Goal: Information Seeking & Learning: Check status

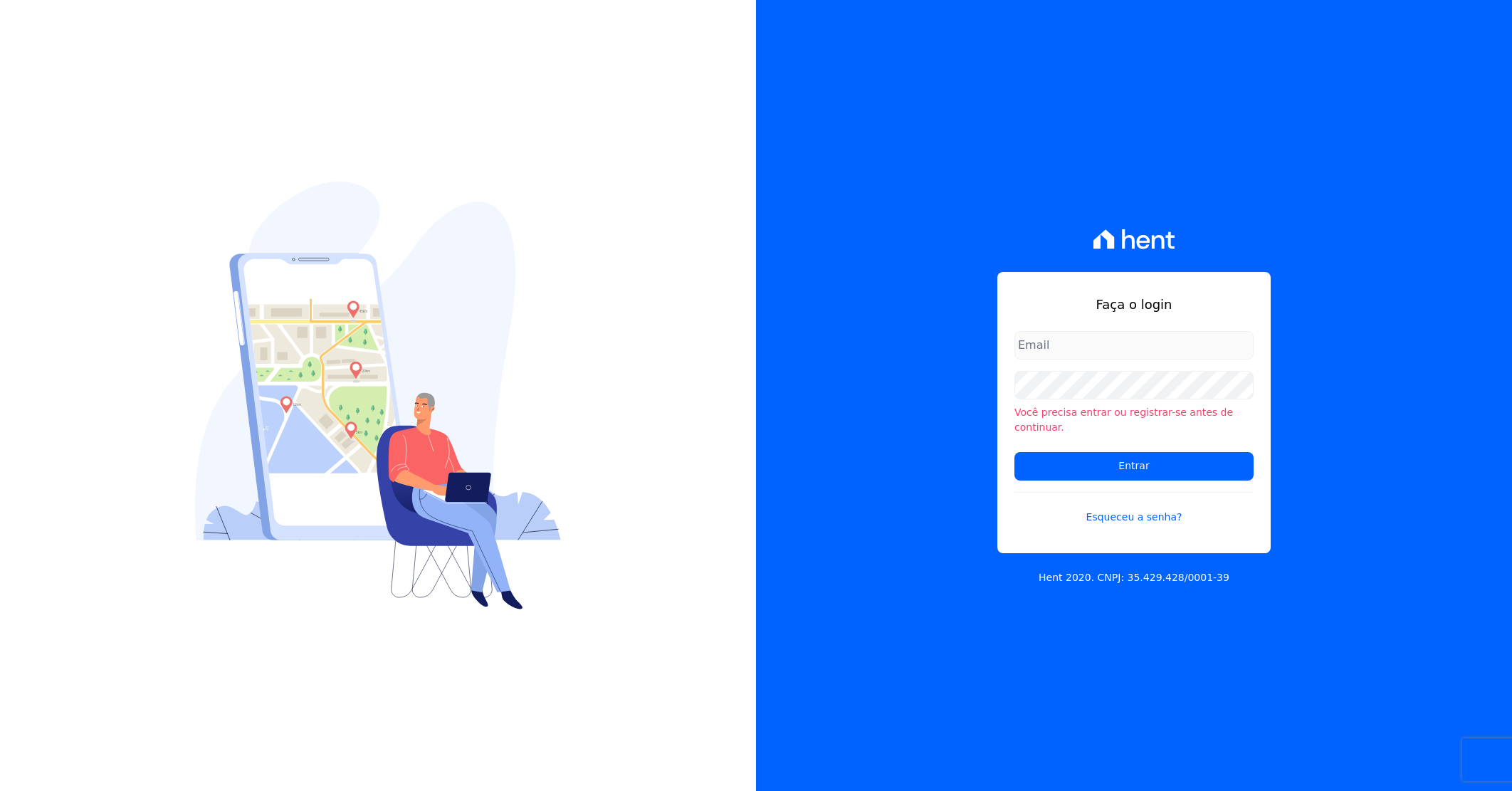
type input "darla@celinaguimaraes.com.br"
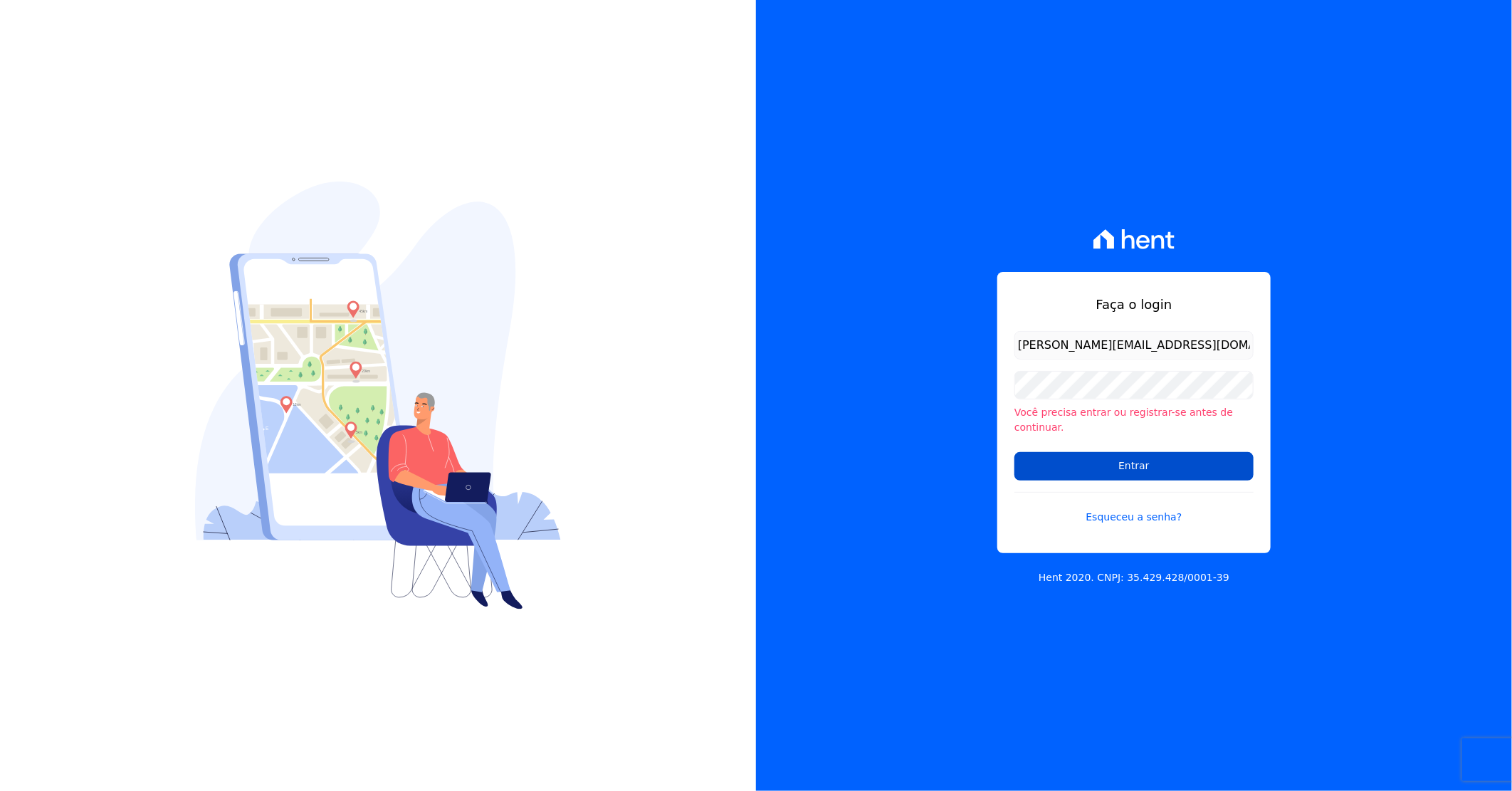
drag, startPoint x: 0, startPoint y: 0, endPoint x: 1082, endPoint y: 460, distance: 1175.7
click at [1082, 460] on input "Entrar" at bounding box center [1133, 466] width 239 height 29
click at [1106, 466] on input "Entrar" at bounding box center [1133, 465] width 239 height 29
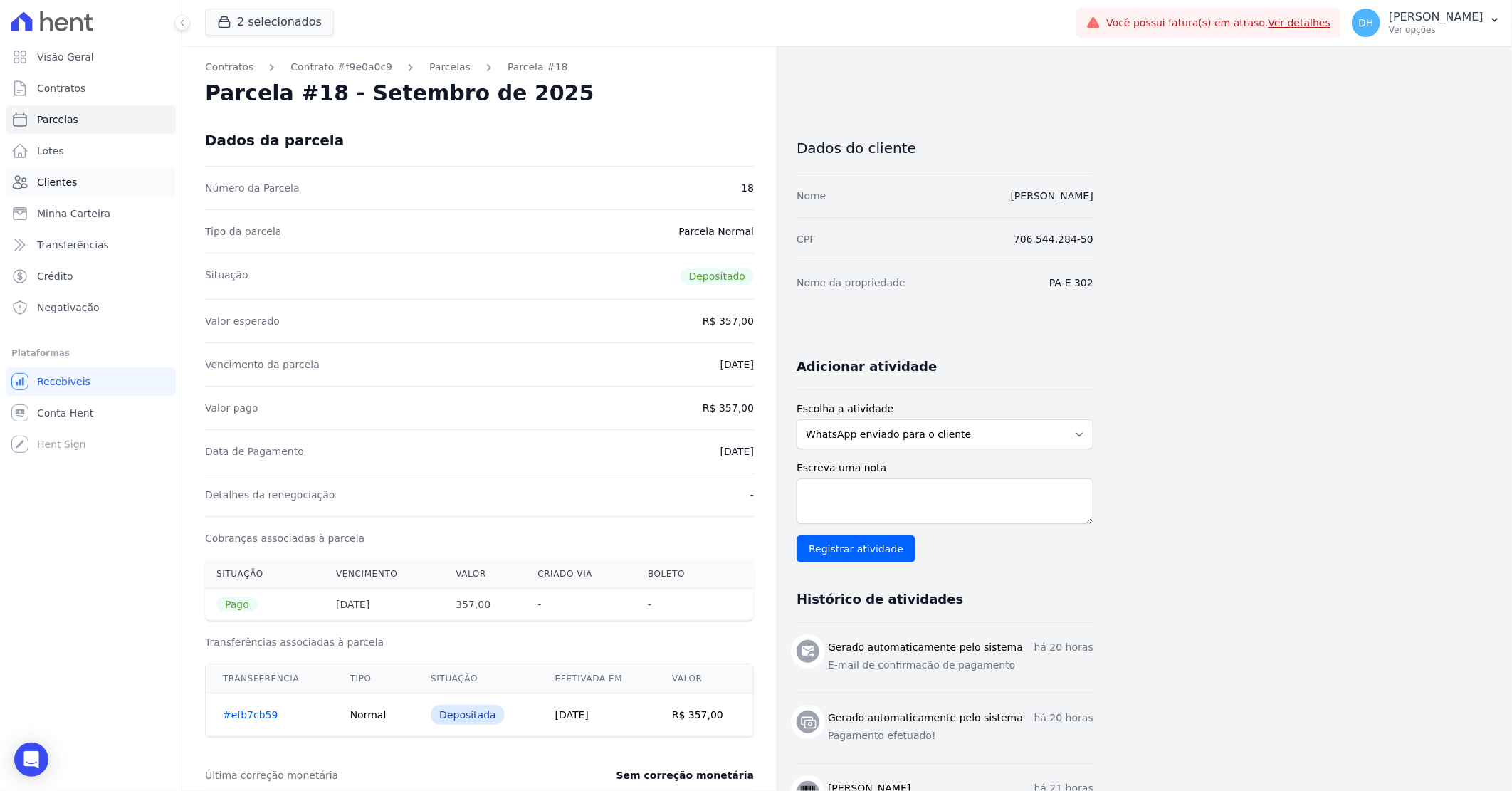
click at [75, 171] on link "Clientes" at bounding box center [91, 182] width 170 height 29
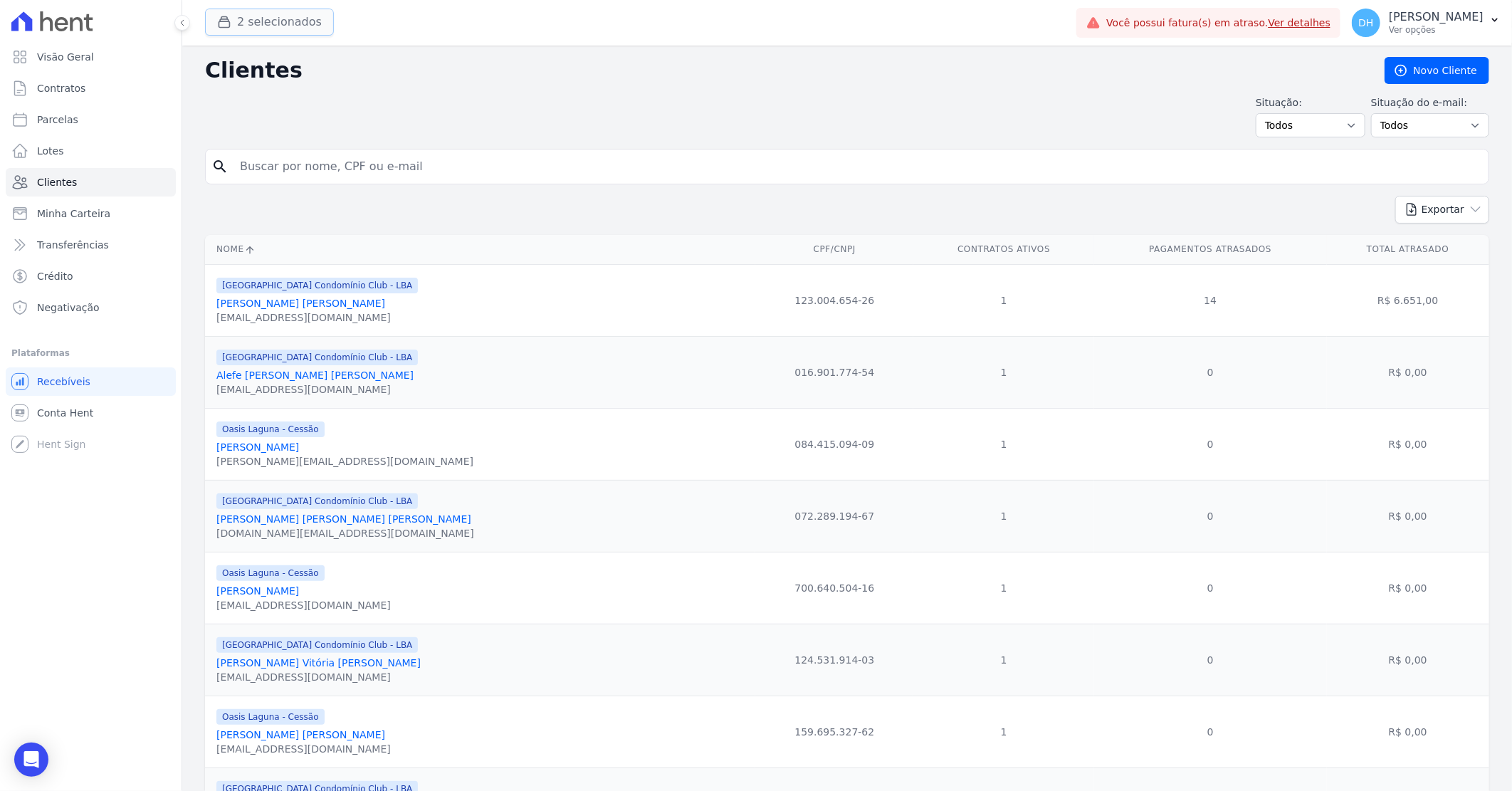
click at [278, 26] on button "2 selecionados" at bounding box center [269, 21] width 129 height 27
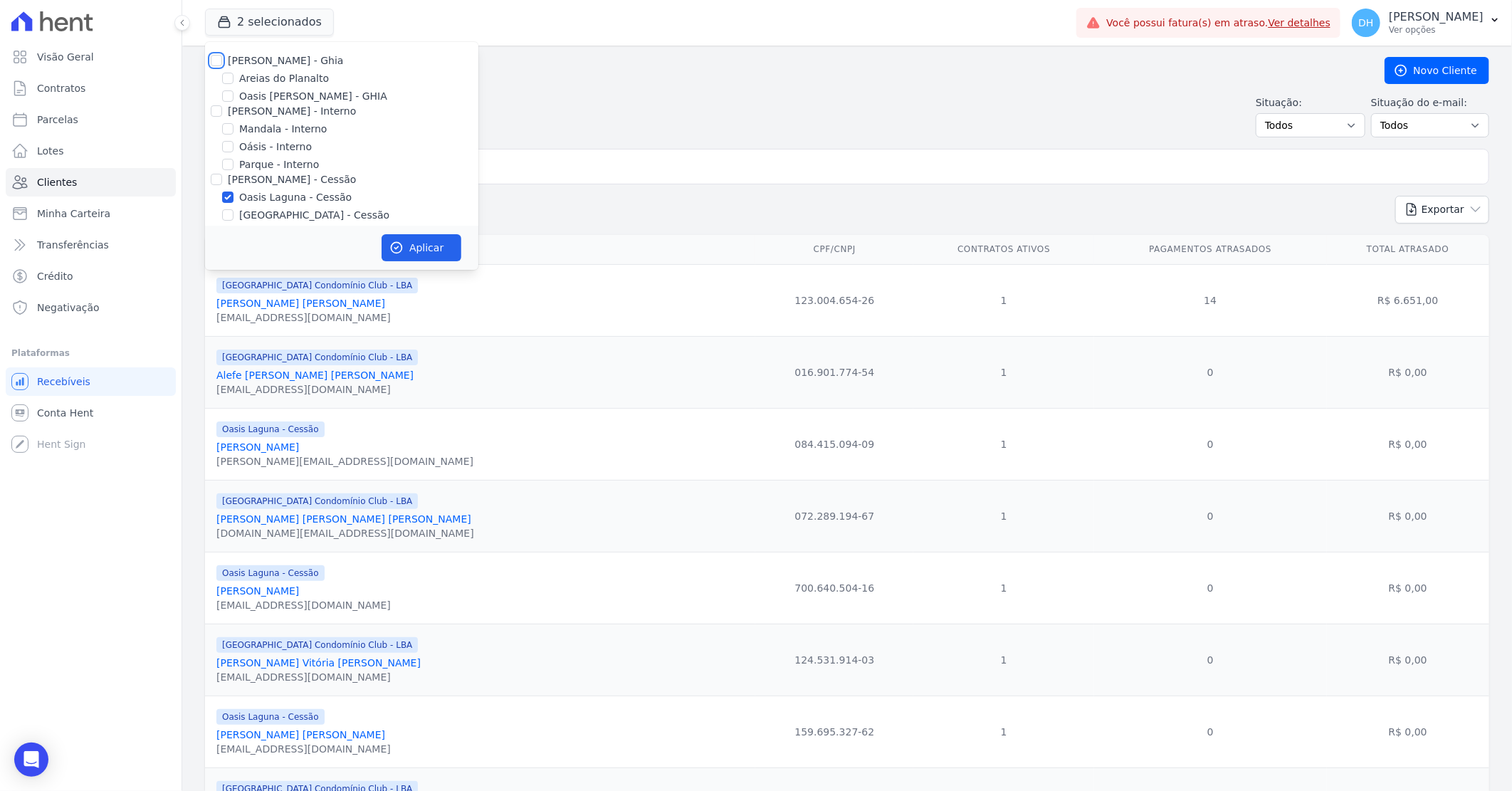
click at [214, 59] on input "Celina Guimaraes - Ghia" at bounding box center [217, 60] width 11 height 11
checkbox input "true"
click at [216, 106] on input "Celina Guimarães - Interno" at bounding box center [217, 111] width 11 height 11
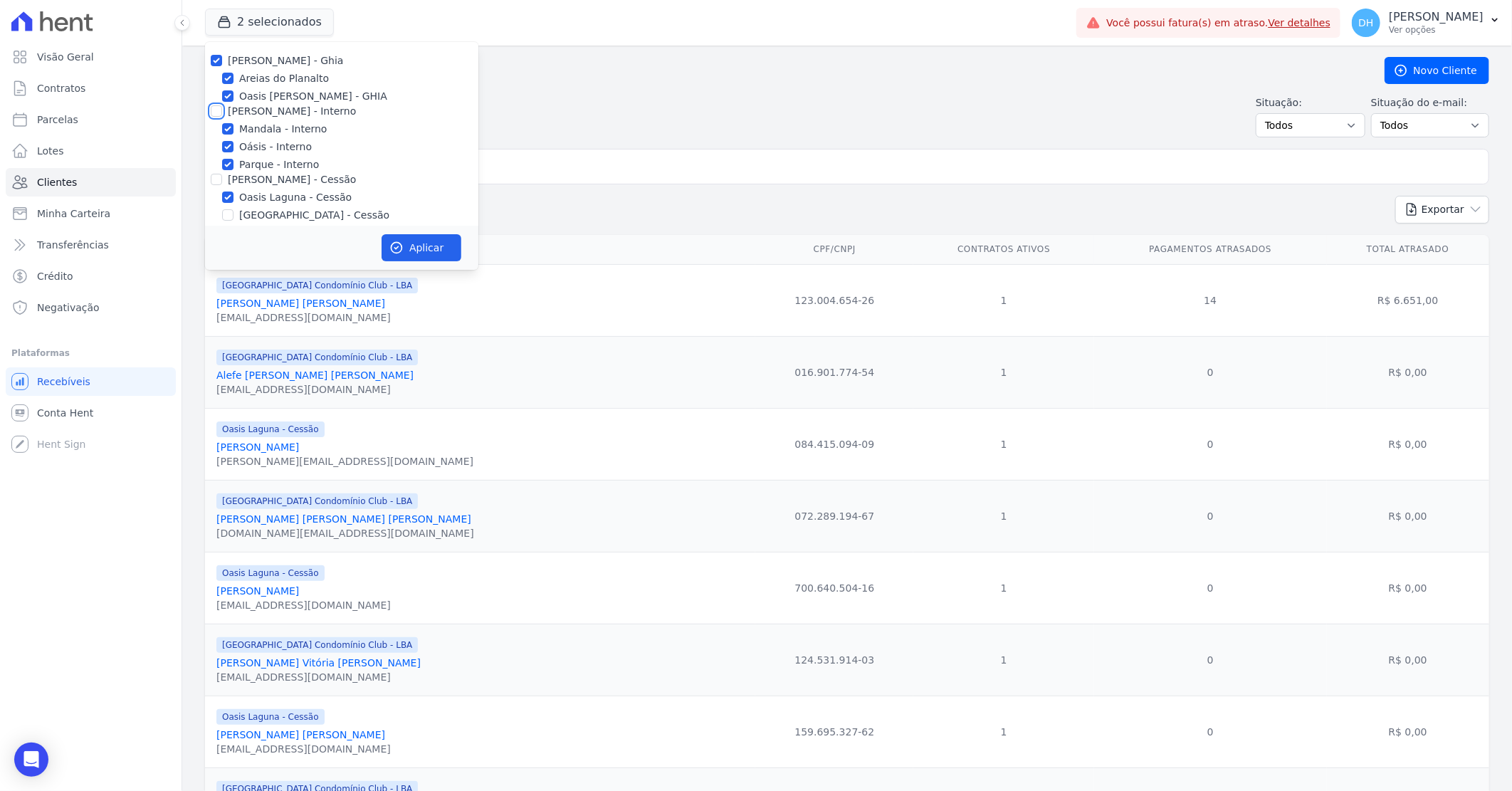
checkbox input "true"
click at [212, 174] on input "Celina Guimaraes - Cessão" at bounding box center [217, 180] width 11 height 11
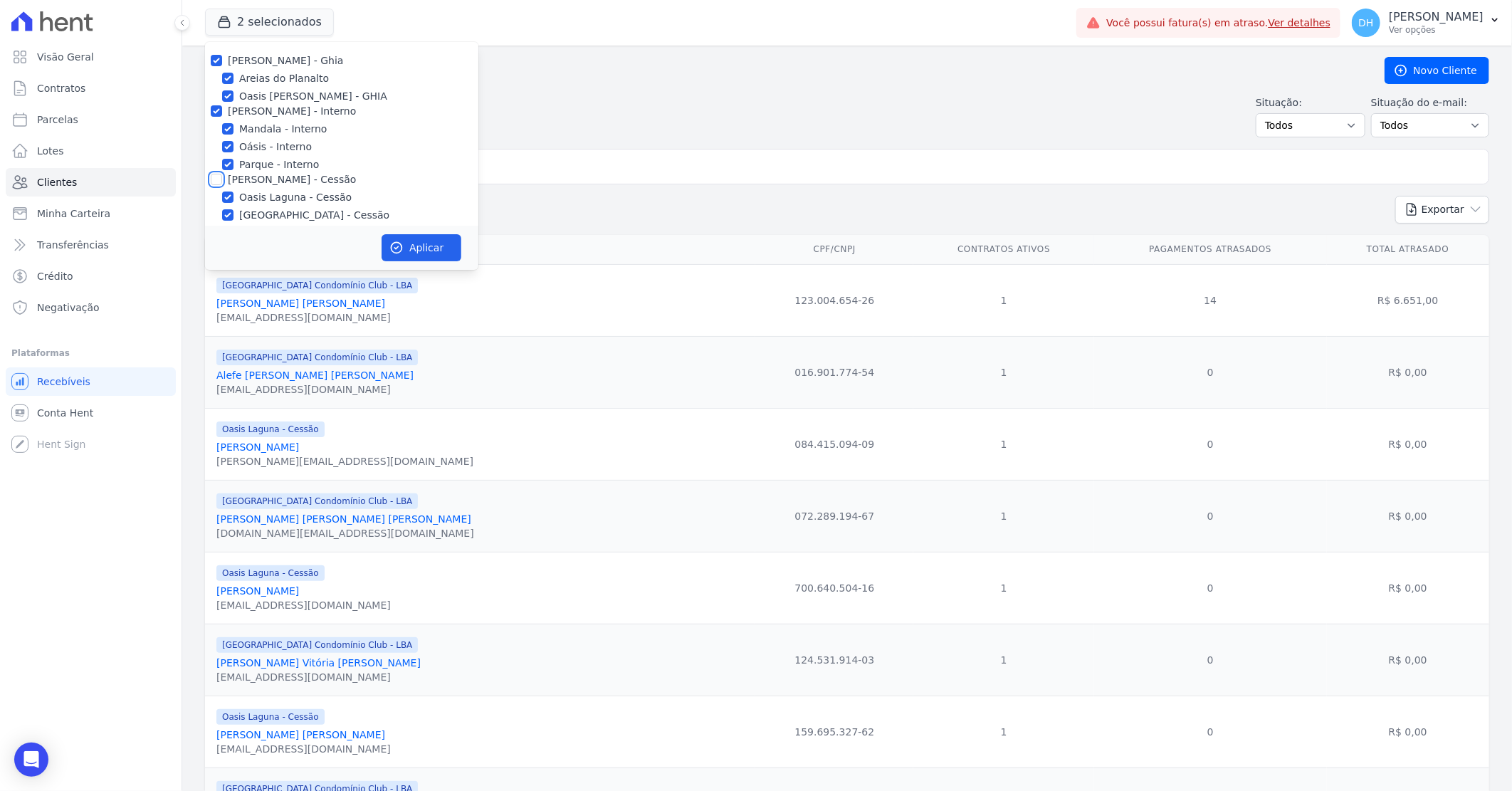
checkbox input "true"
click at [214, 173] on input "Celina Guimaraes - LBA" at bounding box center [217, 169] width 11 height 11
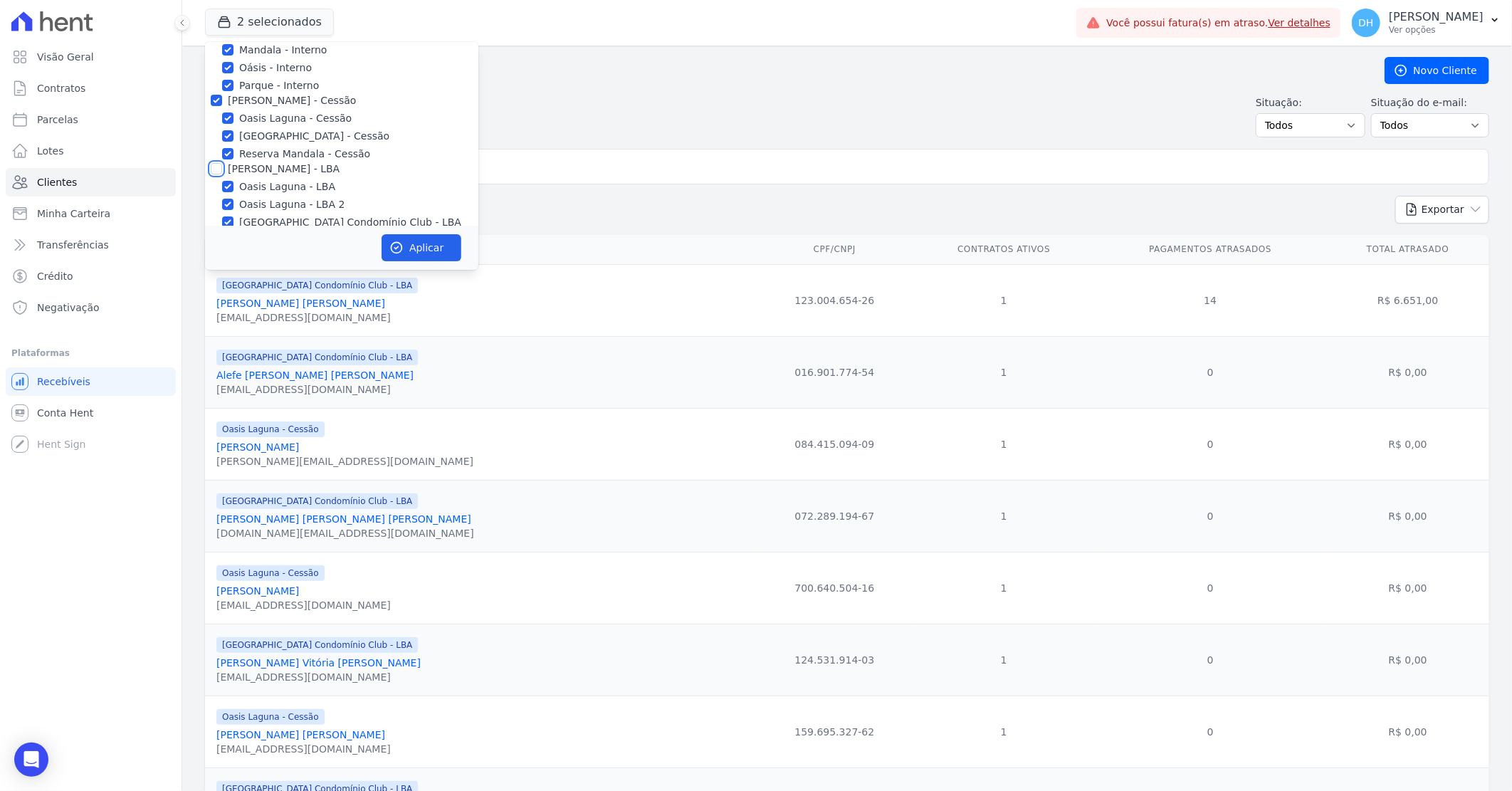
checkbox input "true"
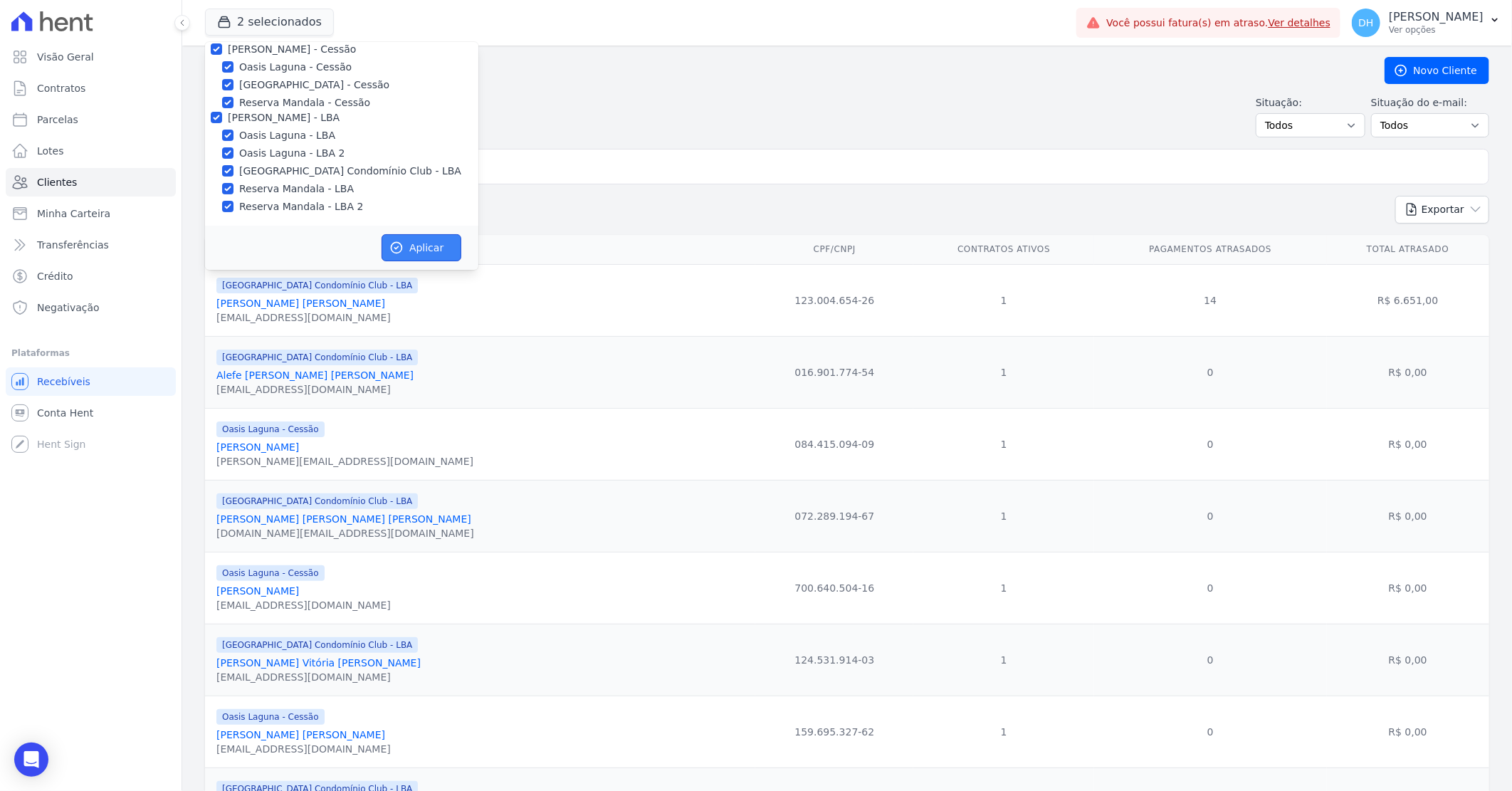
click at [414, 238] on button "Aplicar" at bounding box center [421, 247] width 80 height 27
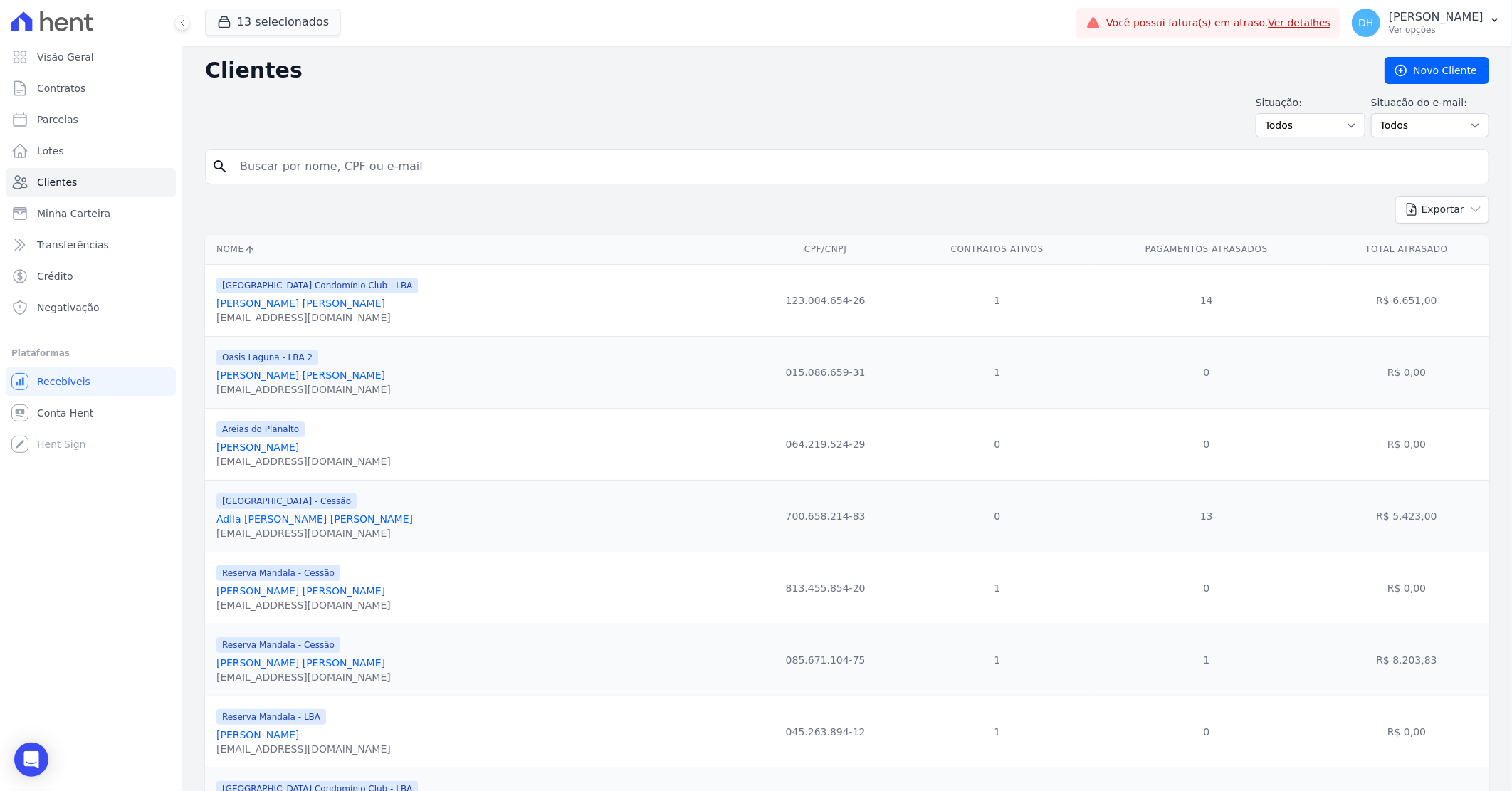
click at [316, 168] on input "search" at bounding box center [856, 166] width 1251 height 29
type input "tatiane"
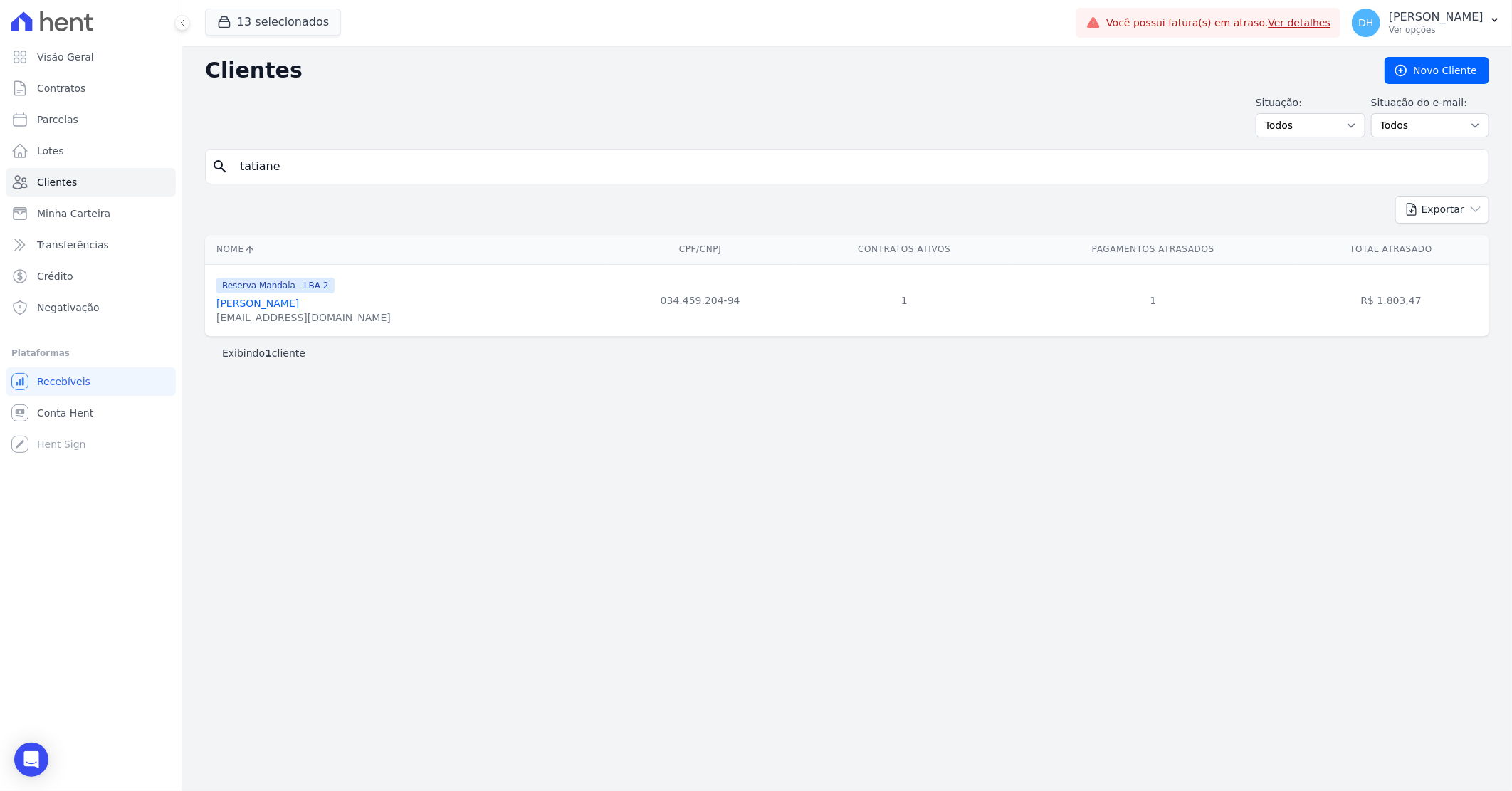
click at [289, 305] on link "Tatiane Ferreira Da Silva" at bounding box center [257, 303] width 82 height 11
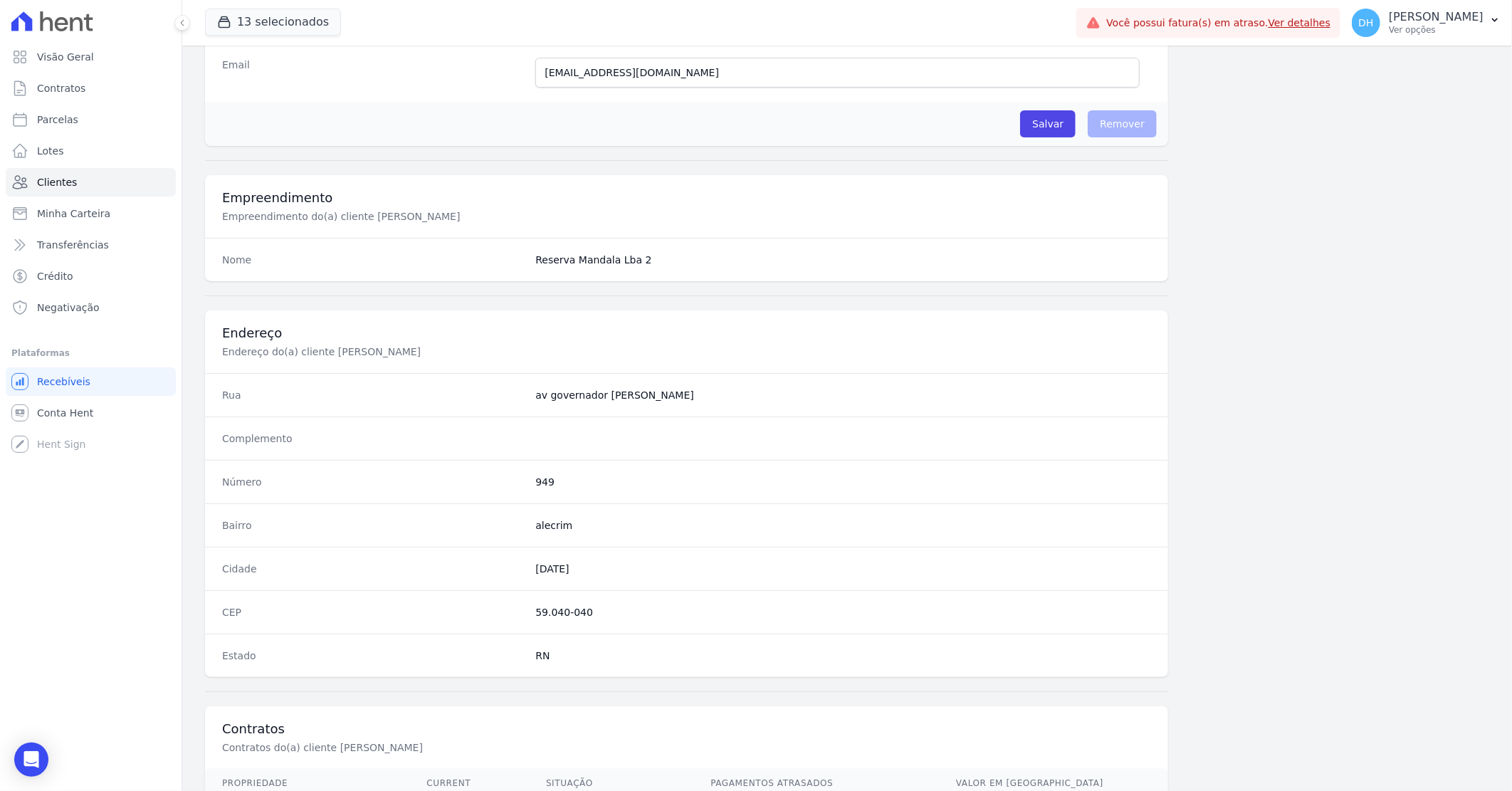
scroll to position [543, 0]
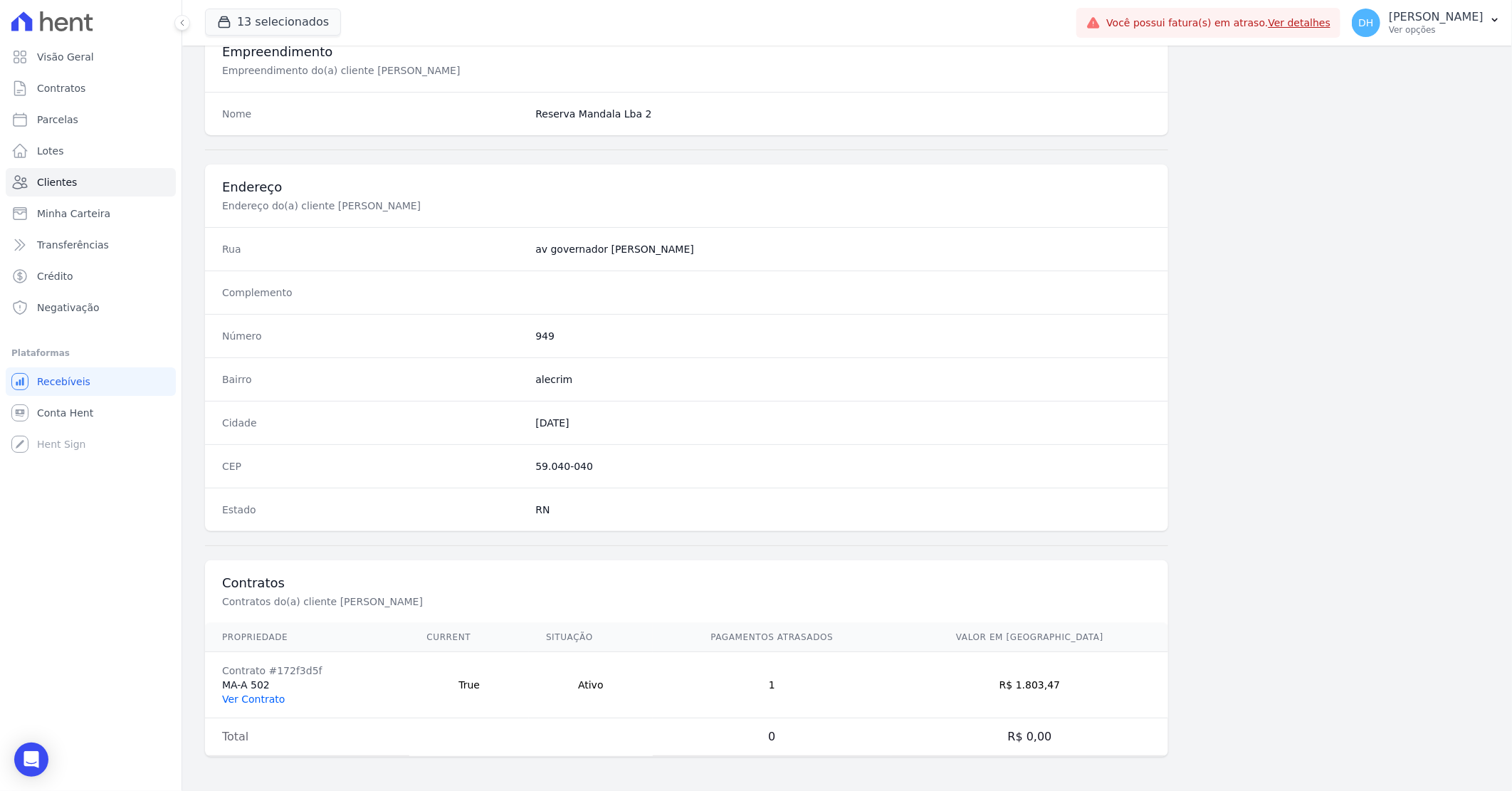
click at [251, 697] on link "Ver Contrato" at bounding box center [254, 699] width 63 height 11
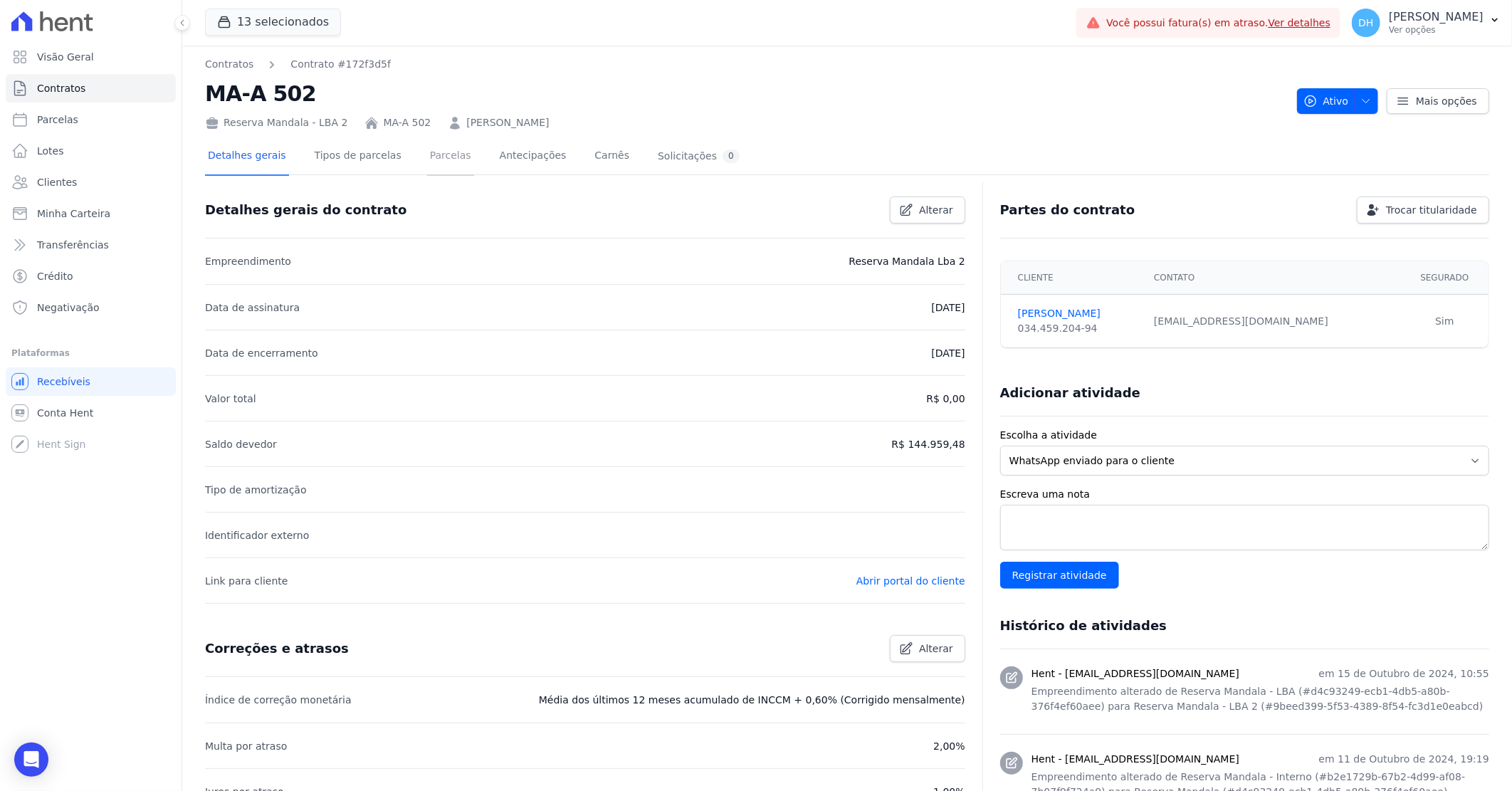
click at [437, 157] on link "Parcelas" at bounding box center [450, 157] width 47 height 38
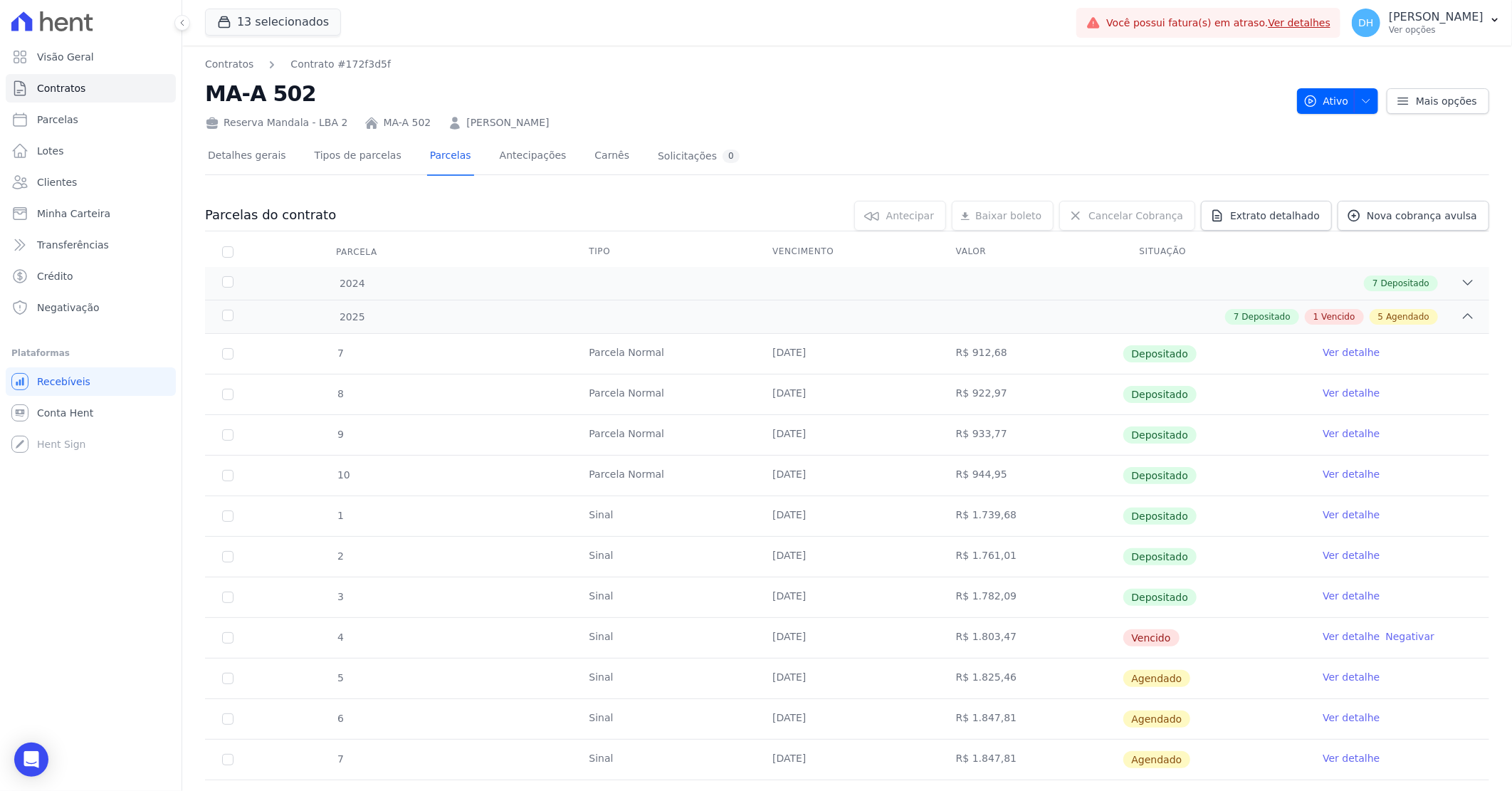
click at [487, 121] on link "TATIANE FERREIRA DA SILVA" at bounding box center [506, 123] width 82 height 15
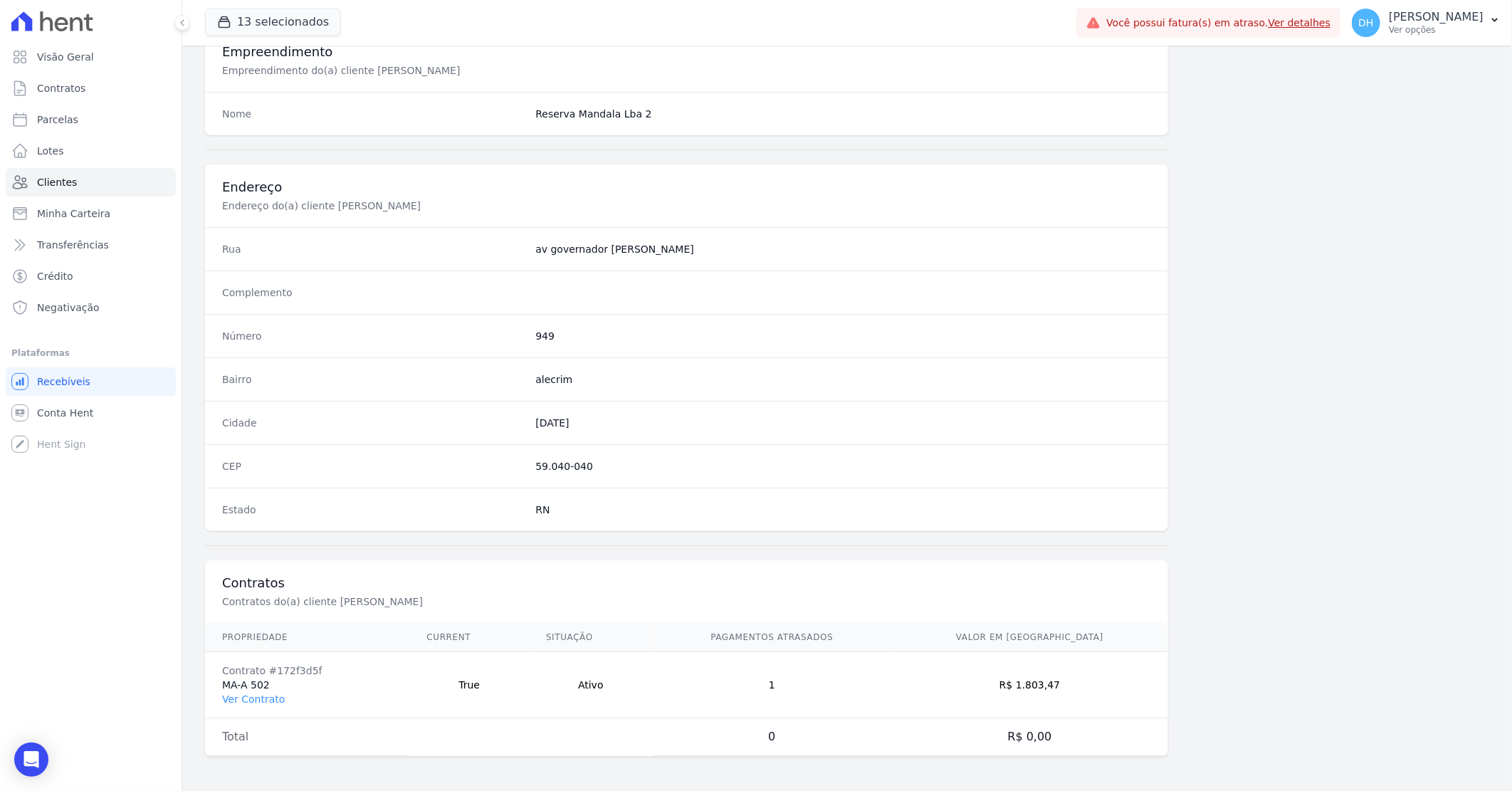
scroll to position [543, 0]
click at [259, 700] on link "Ver Contrato" at bounding box center [254, 699] width 63 height 11
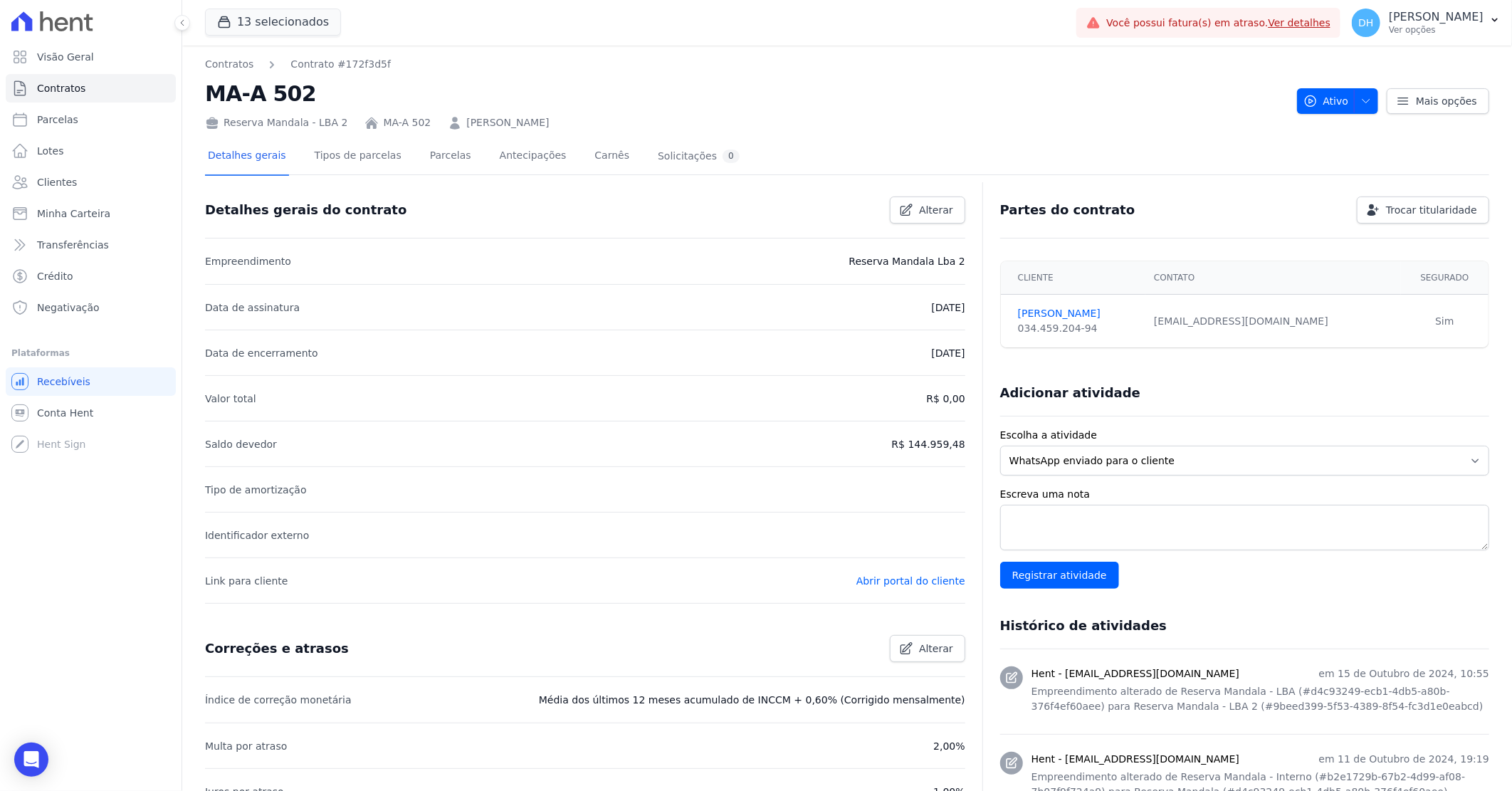
click at [911, 585] on link "Abrir portal do cliente" at bounding box center [911, 581] width 109 height 11
click at [1080, 325] on div "034.459.204-94" at bounding box center [1077, 329] width 119 height 15
drag, startPoint x: 1077, startPoint y: 326, endPoint x: 999, endPoint y: 335, distance: 78.5
click at [1001, 335] on td "TATIANE SILVA 034.459.204-94" at bounding box center [1073, 321] width 144 height 54
copy div "034.459.204-94"
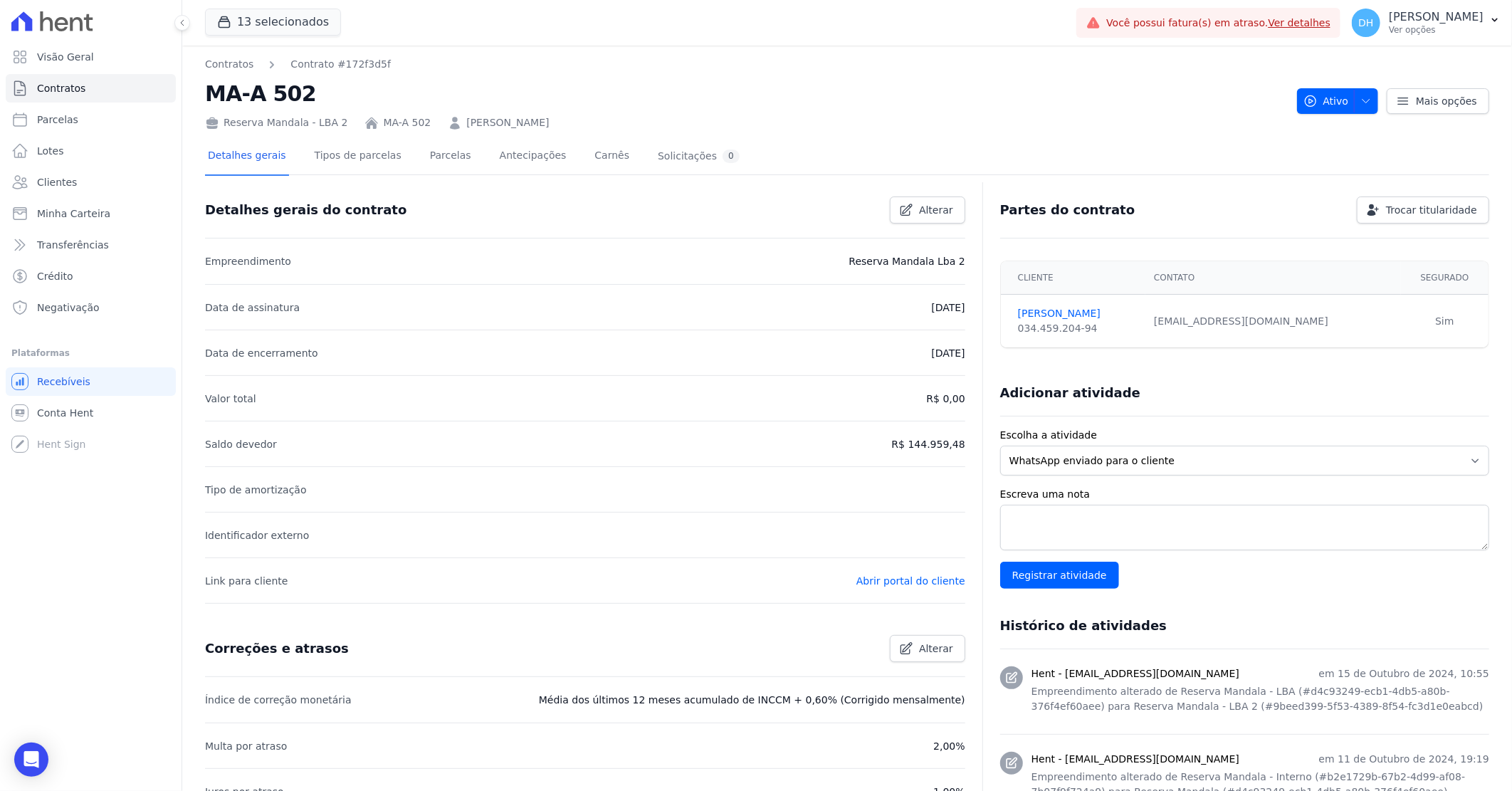
click at [809, 116] on div "Reserva Mandala - LBA 2 MA-A 502 TATIANE FERREIRA DA SILVA" at bounding box center [744, 119] width 1081 height 20
click at [440, 151] on link "Parcelas" at bounding box center [450, 157] width 47 height 38
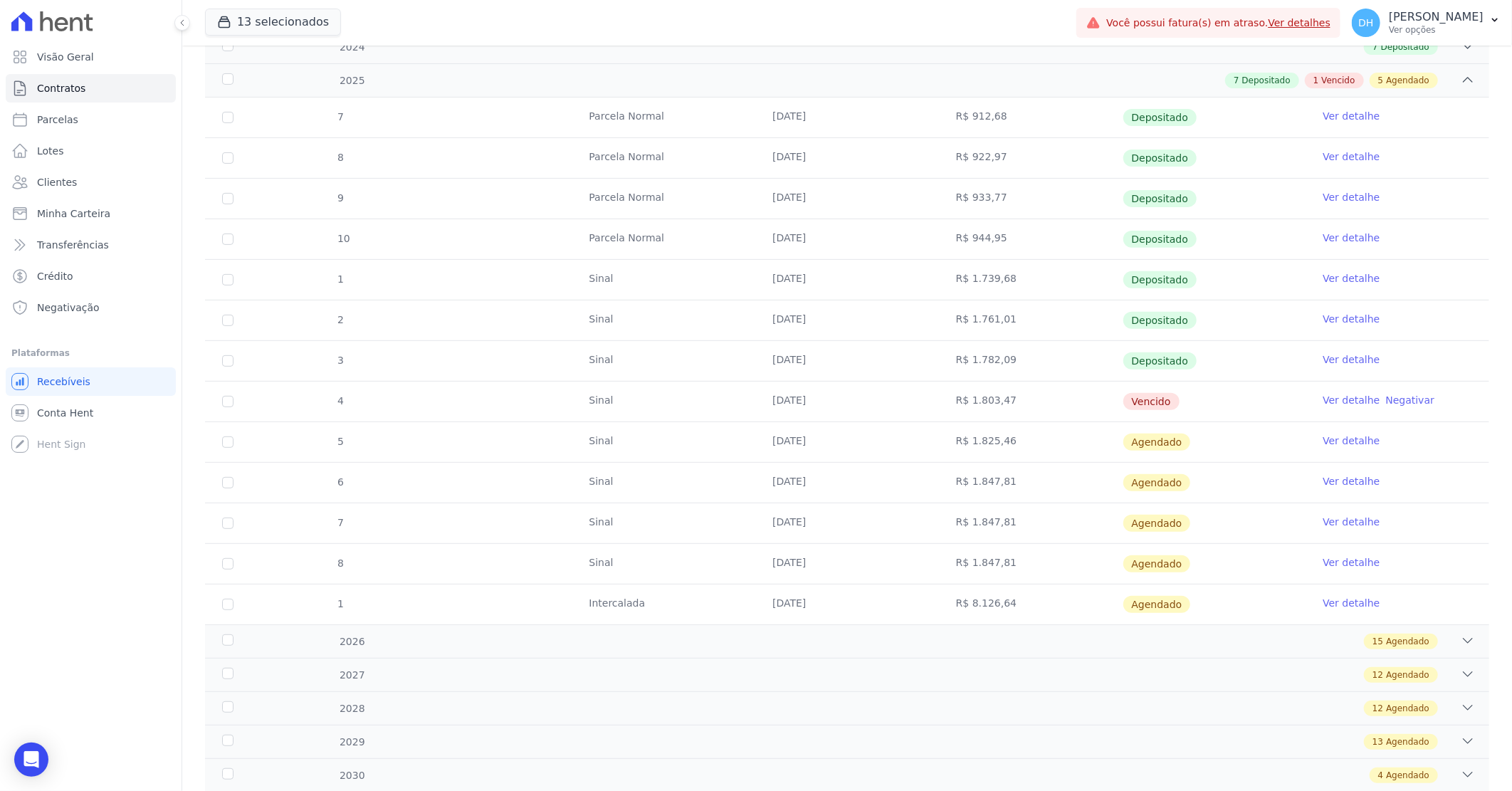
scroll to position [280, 0]
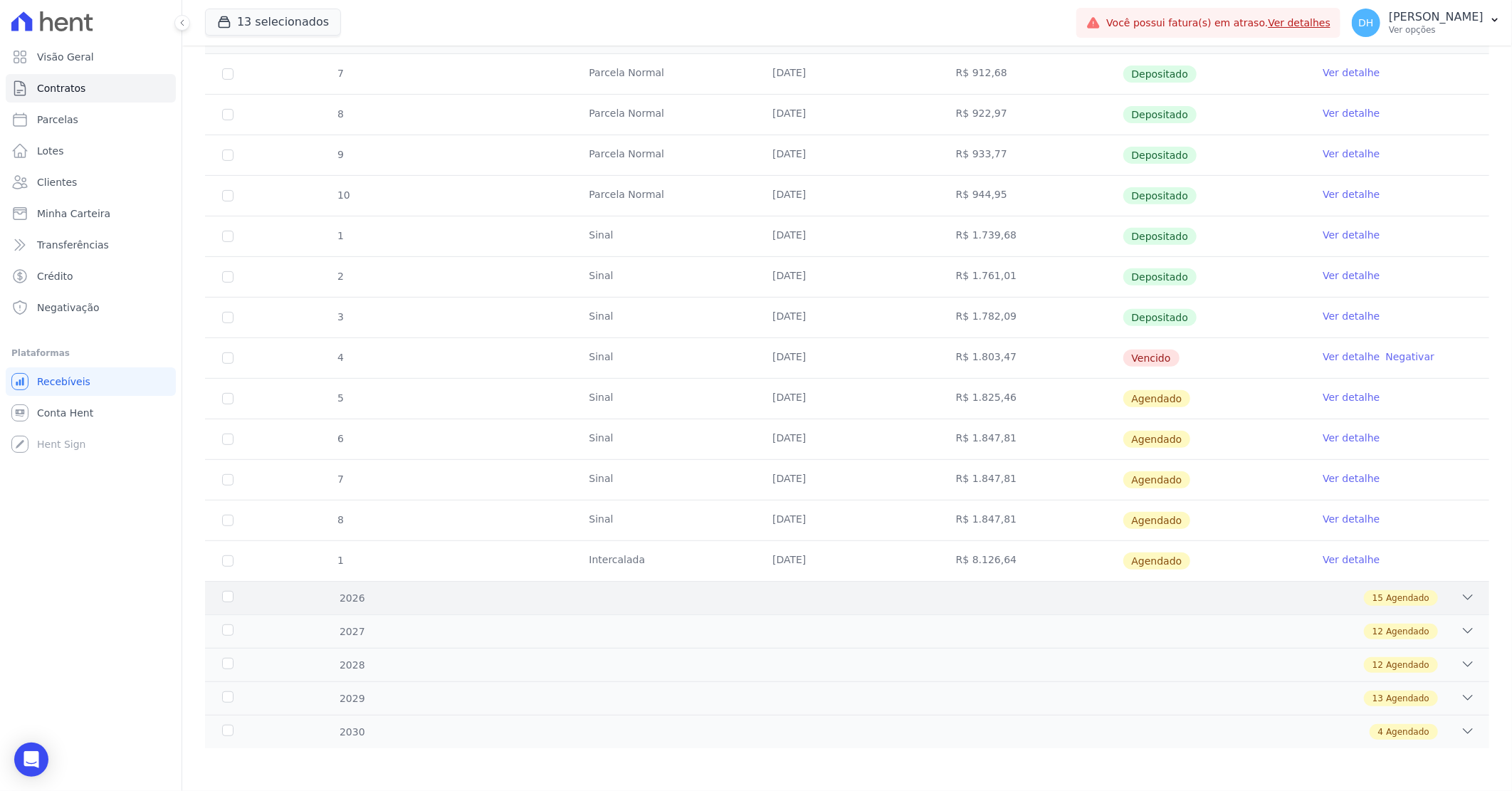
click at [958, 602] on div "15 Agendado" at bounding box center [910, 597] width 1129 height 16
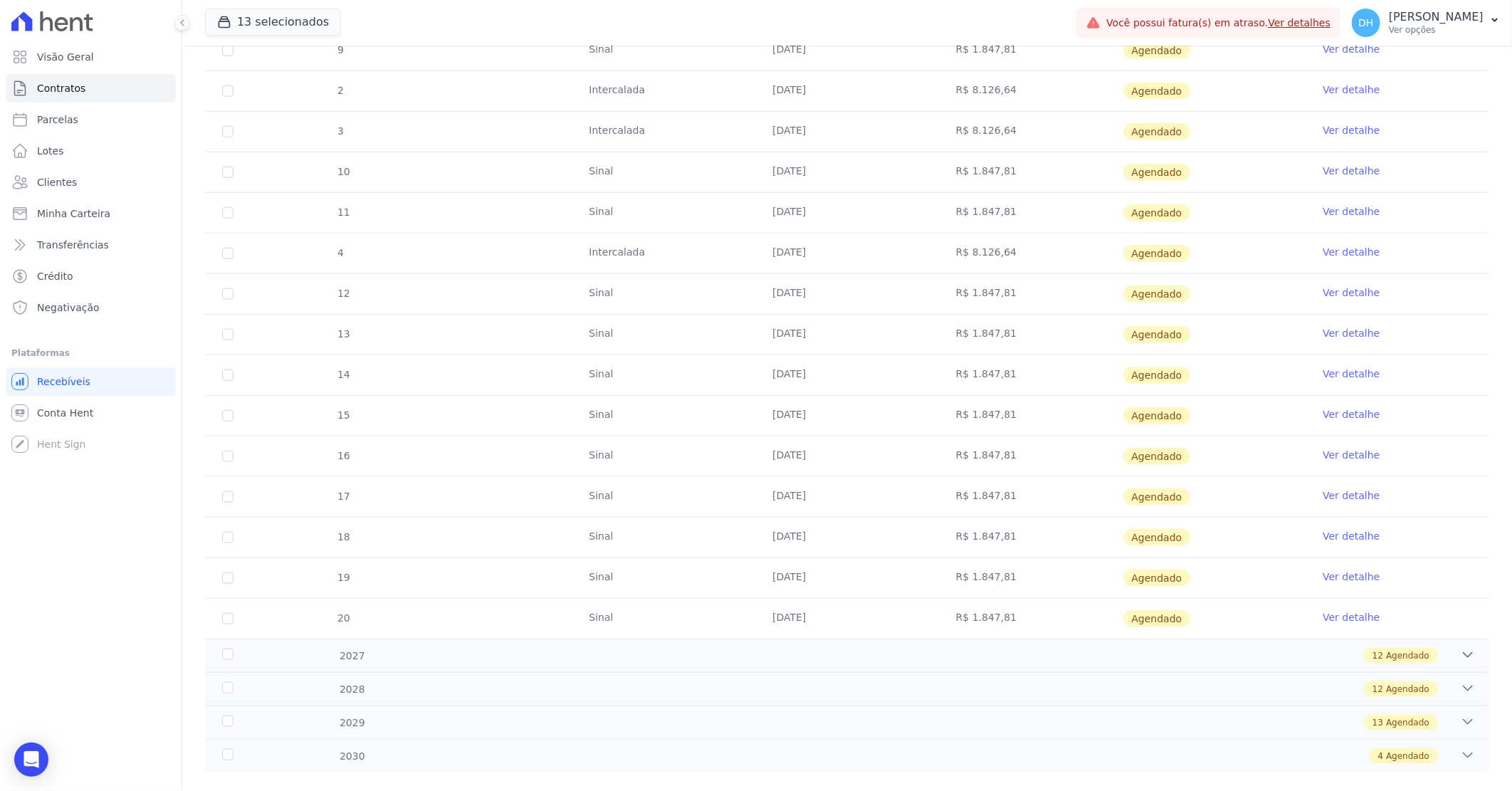
scroll to position [890, 0]
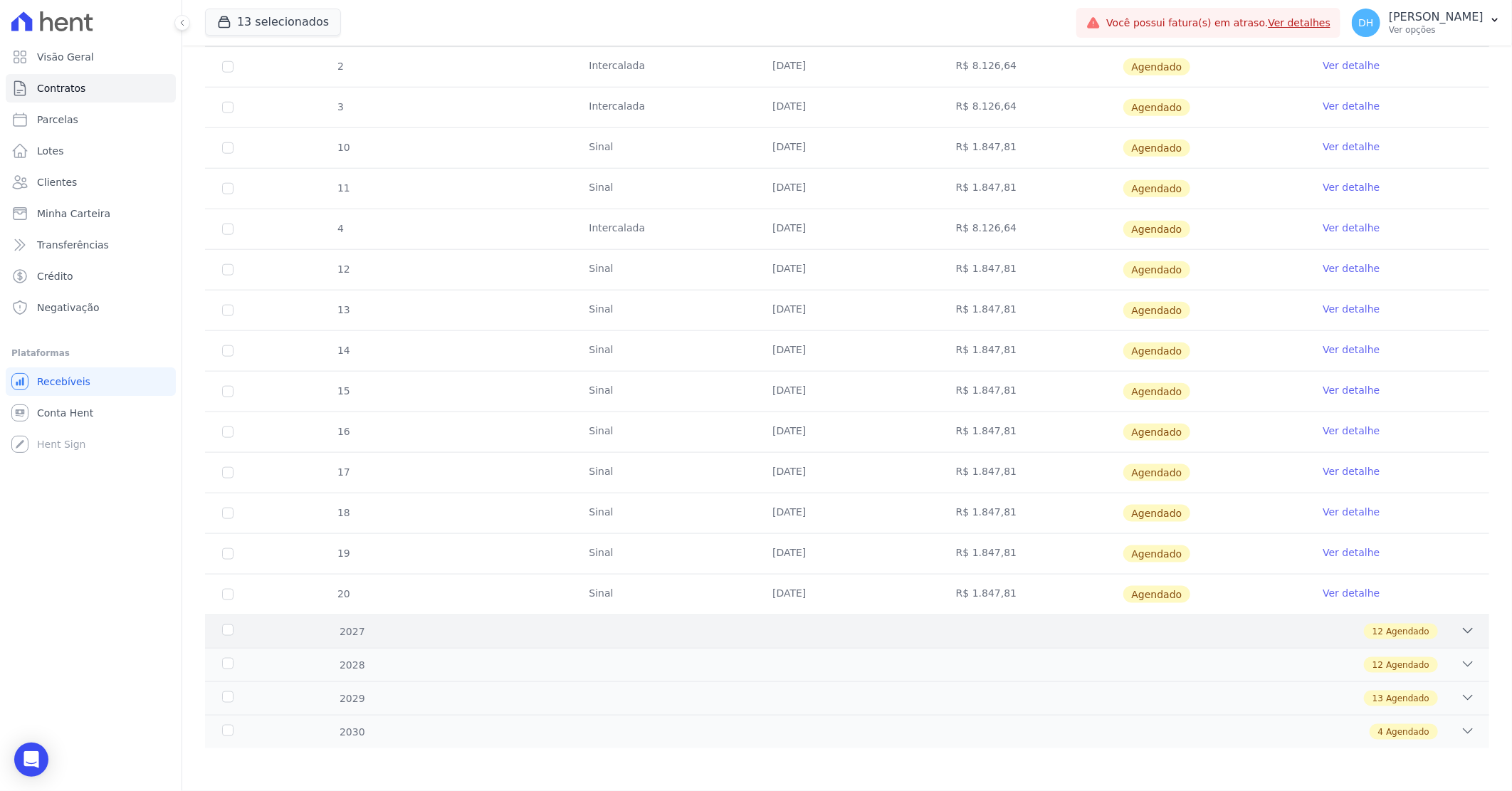
click at [929, 624] on div "12 Agendado" at bounding box center [910, 631] width 1129 height 16
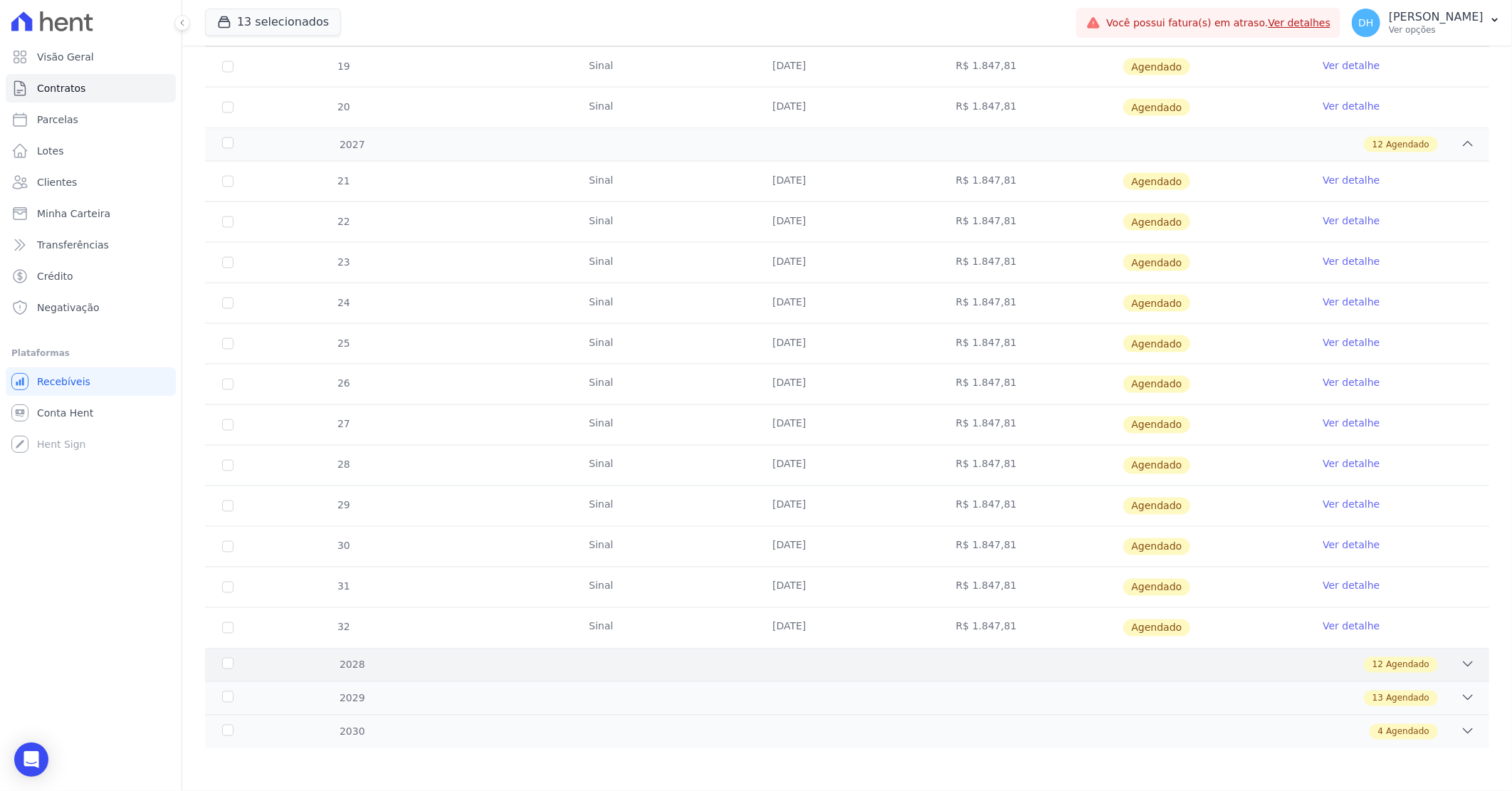
click at [887, 659] on div "12 Agendado" at bounding box center [910, 664] width 1129 height 16
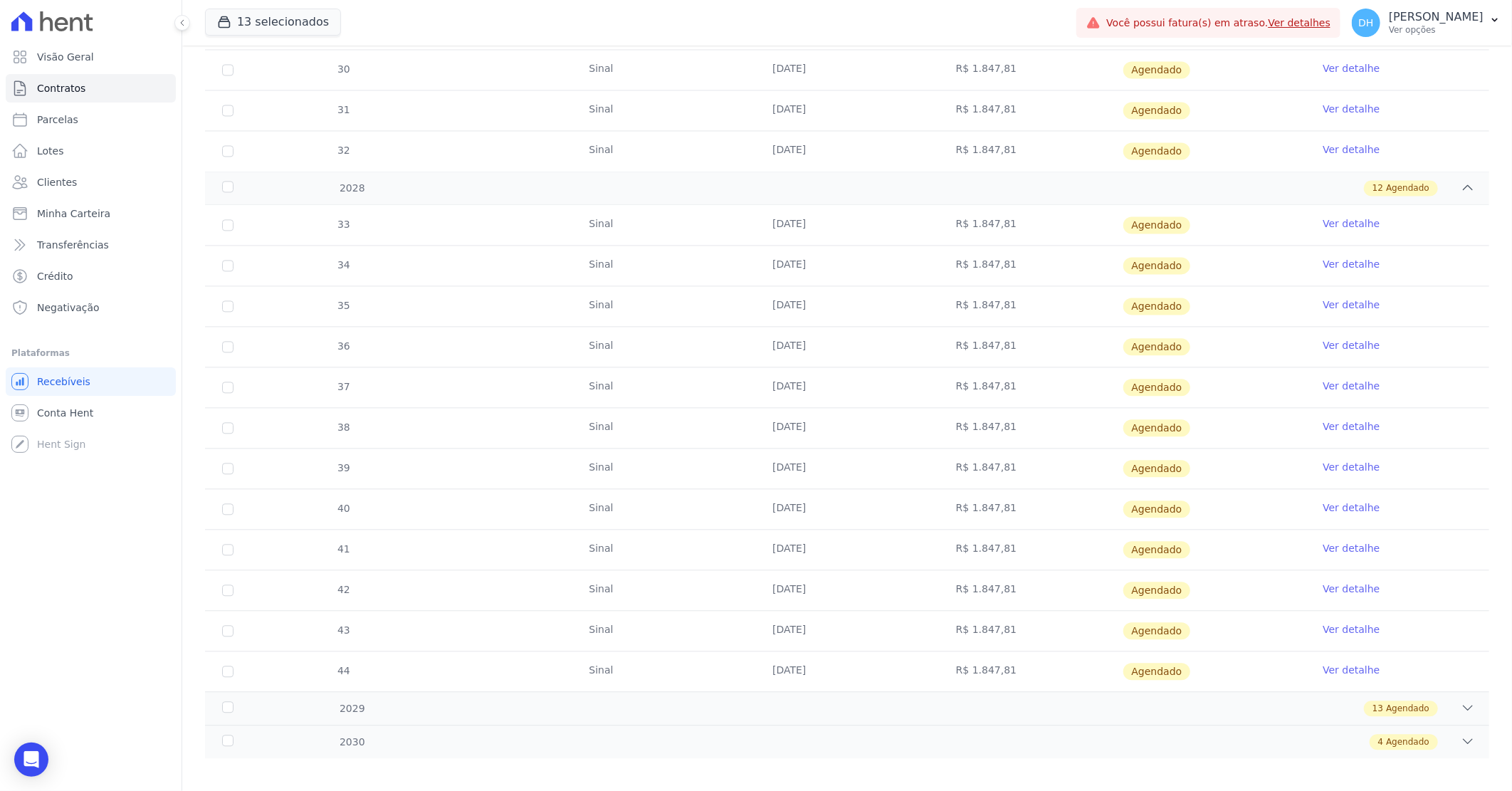
scroll to position [1865, 0]
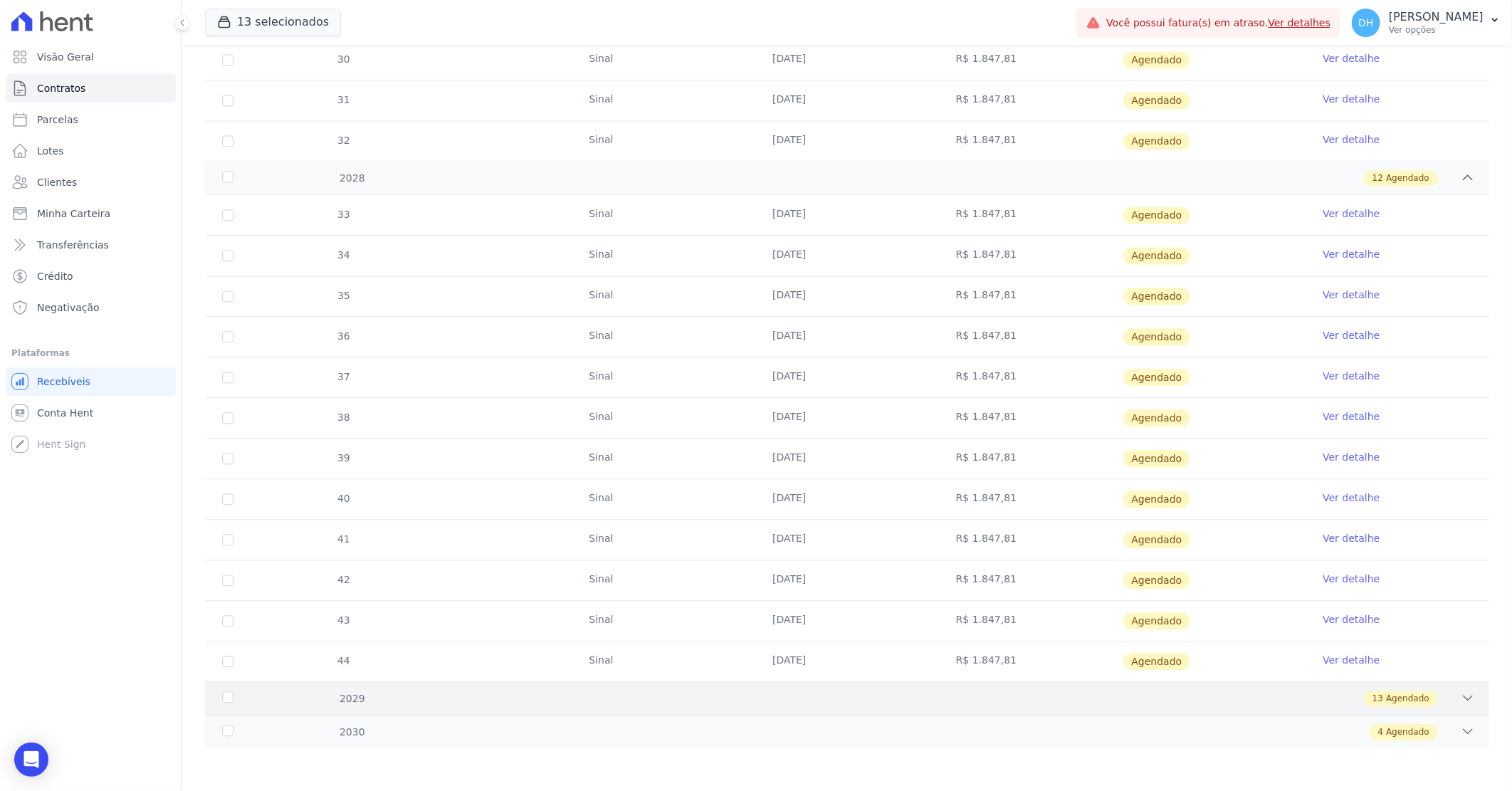
click at [902, 688] on div "2029 13 Agendado" at bounding box center [846, 698] width 1284 height 33
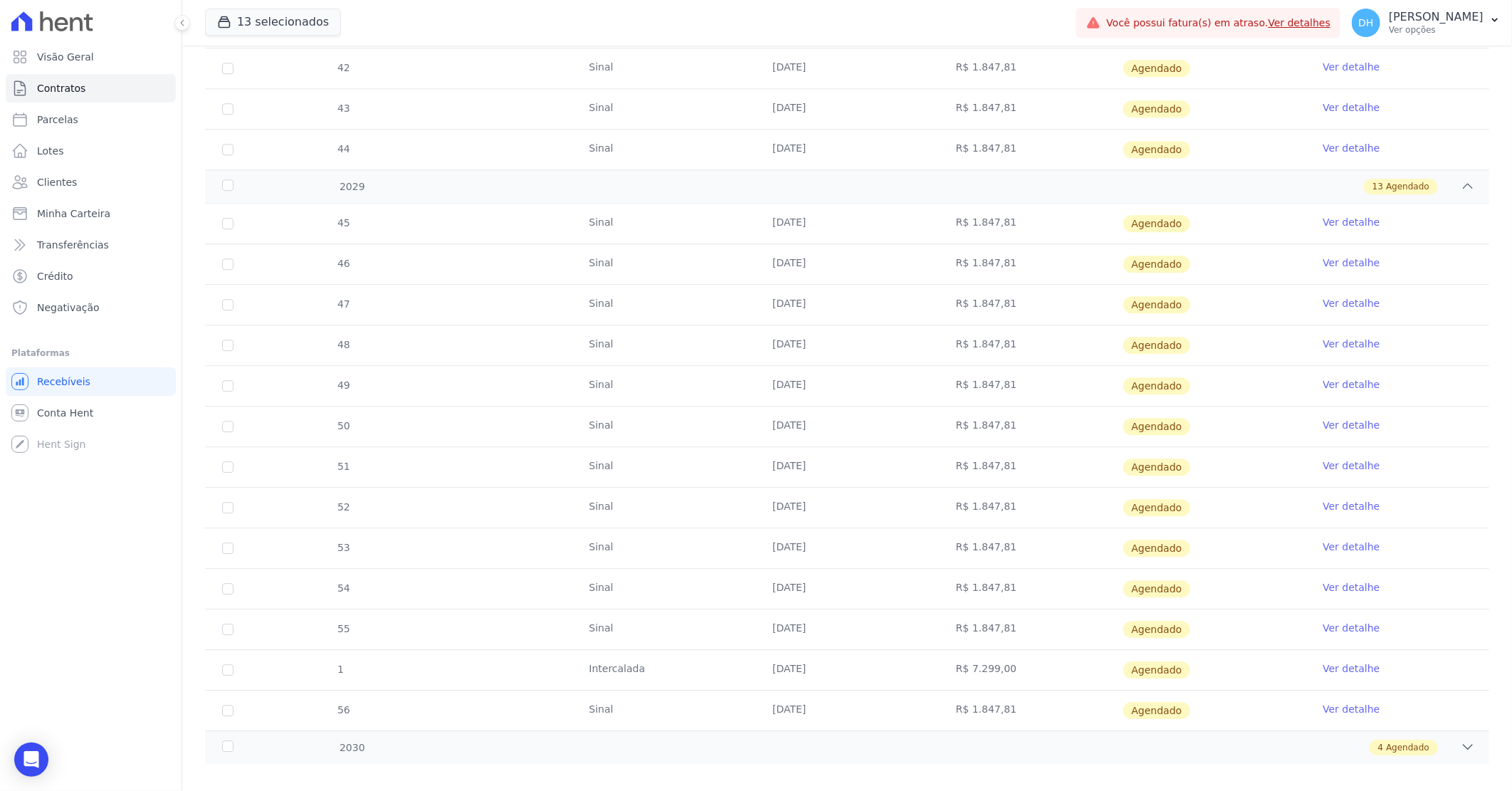
scroll to position [2393, 0]
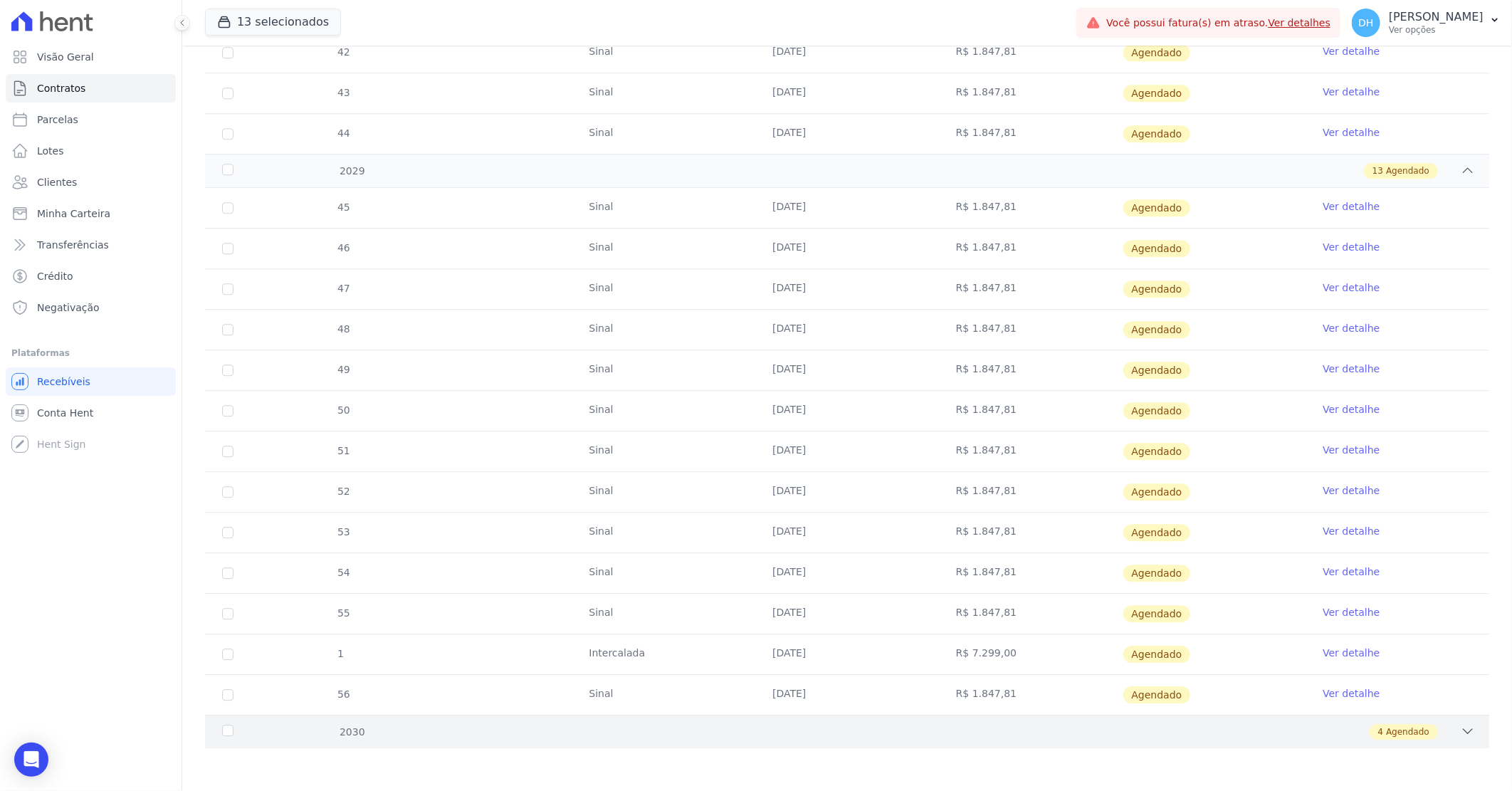
click at [874, 726] on div "4 Agendado" at bounding box center [910, 732] width 1129 height 16
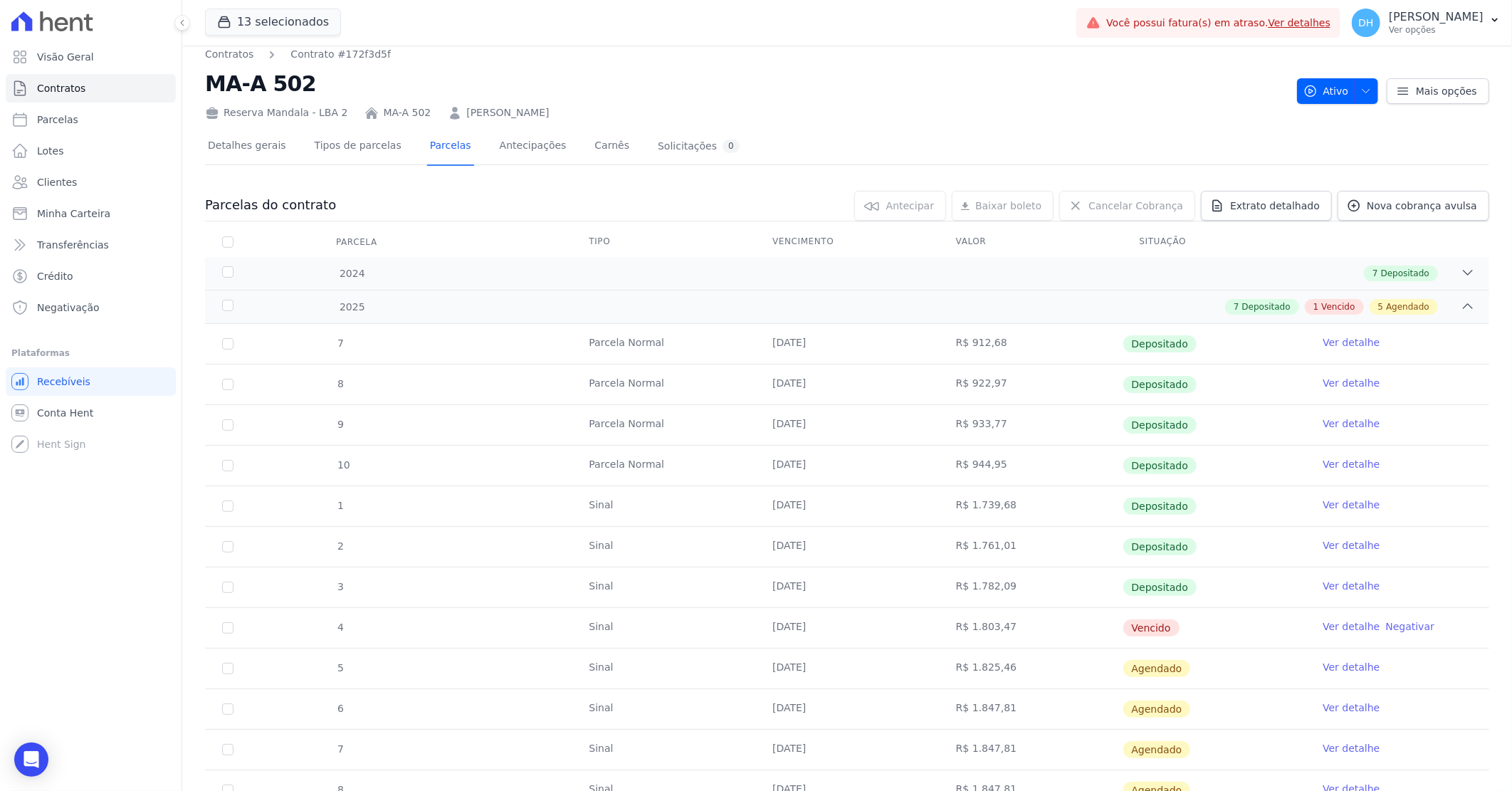
scroll to position [0, 0]
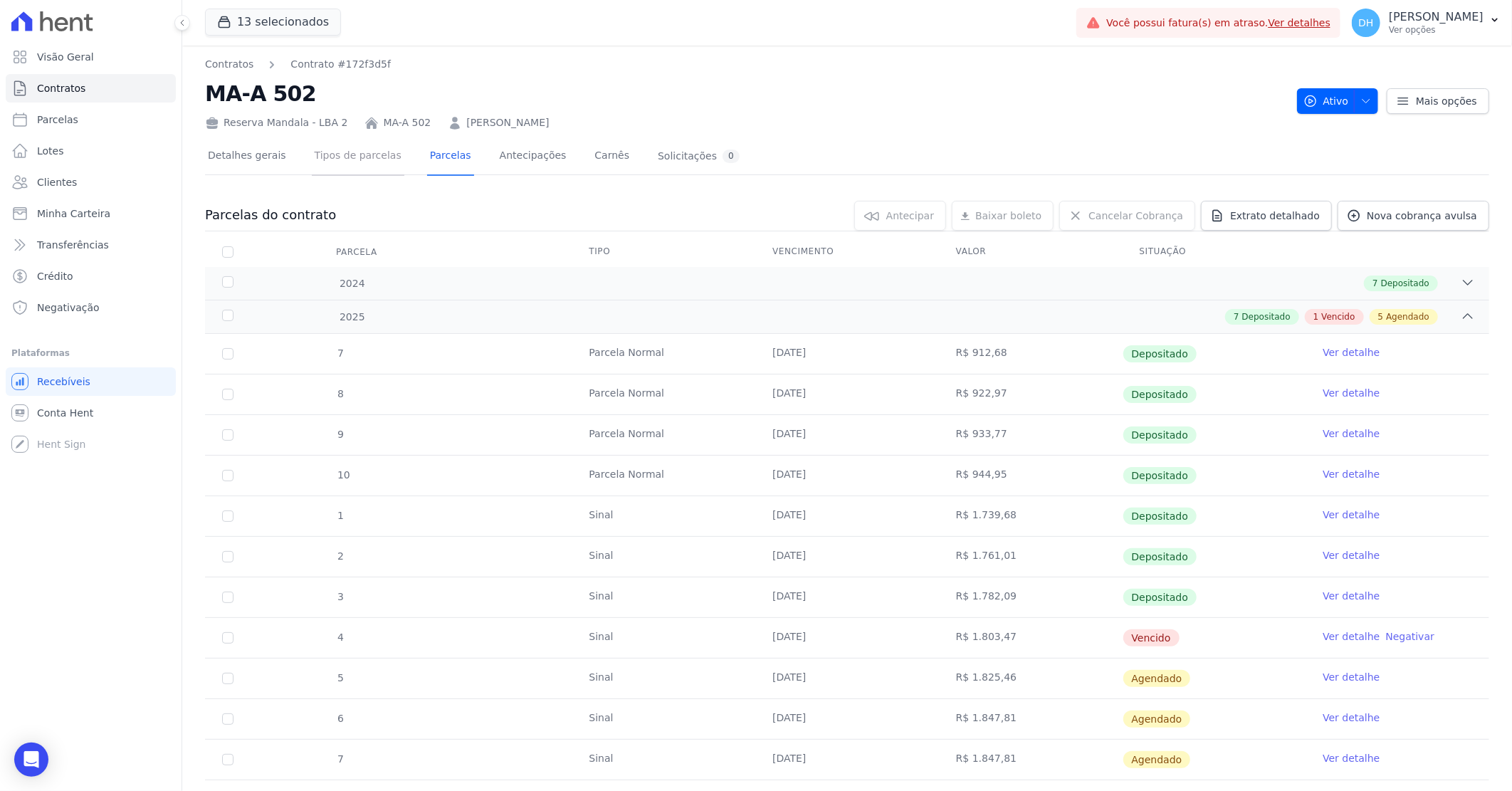
click at [346, 155] on link "Tipos de parcelas" at bounding box center [358, 157] width 93 height 38
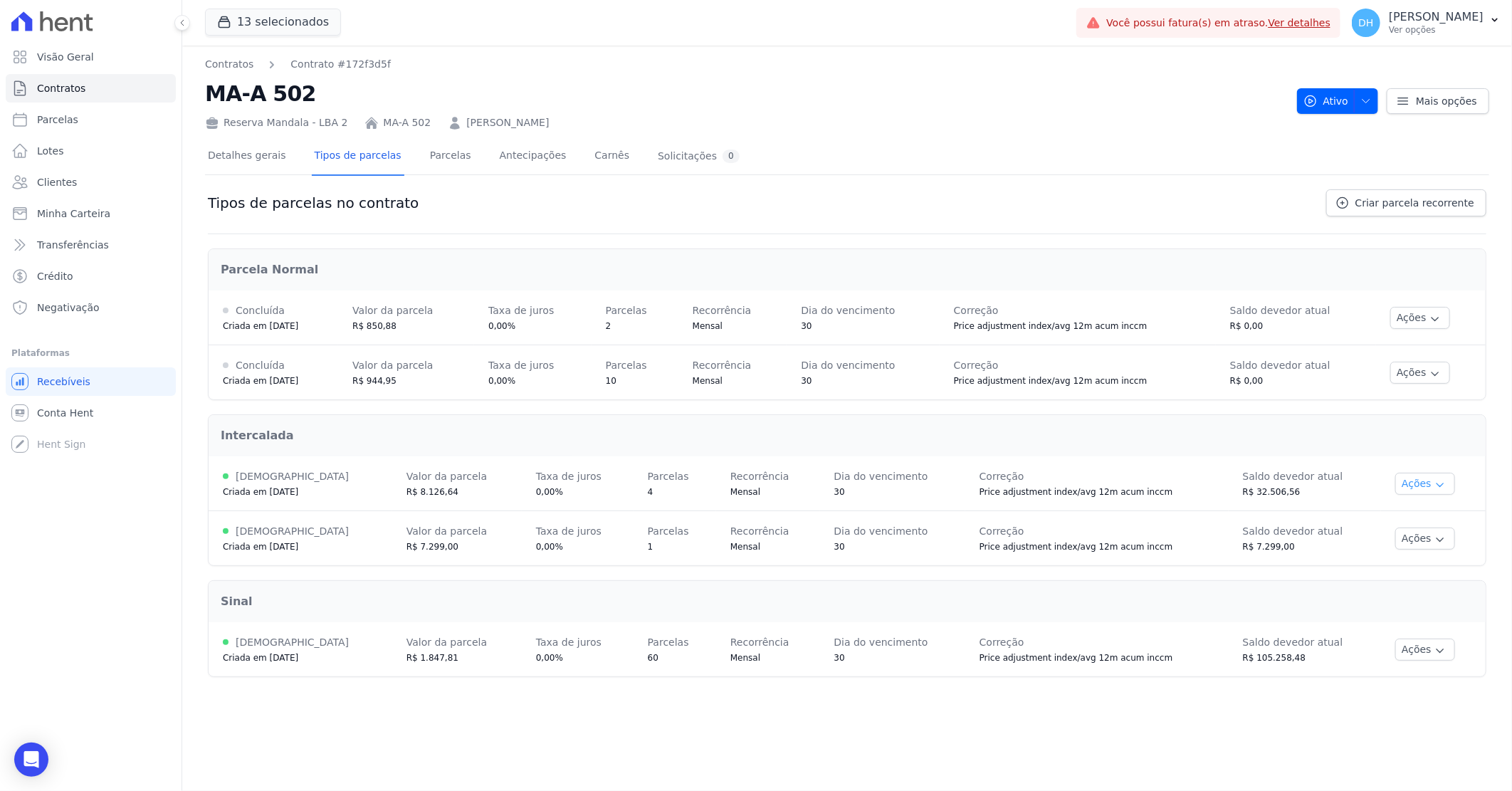
click at [1434, 482] on icon "button" at bounding box center [1440, 484] width 11 height 11
click at [1407, 532] on span "Alterar vencimento" at bounding box center [1409, 533] width 109 height 17
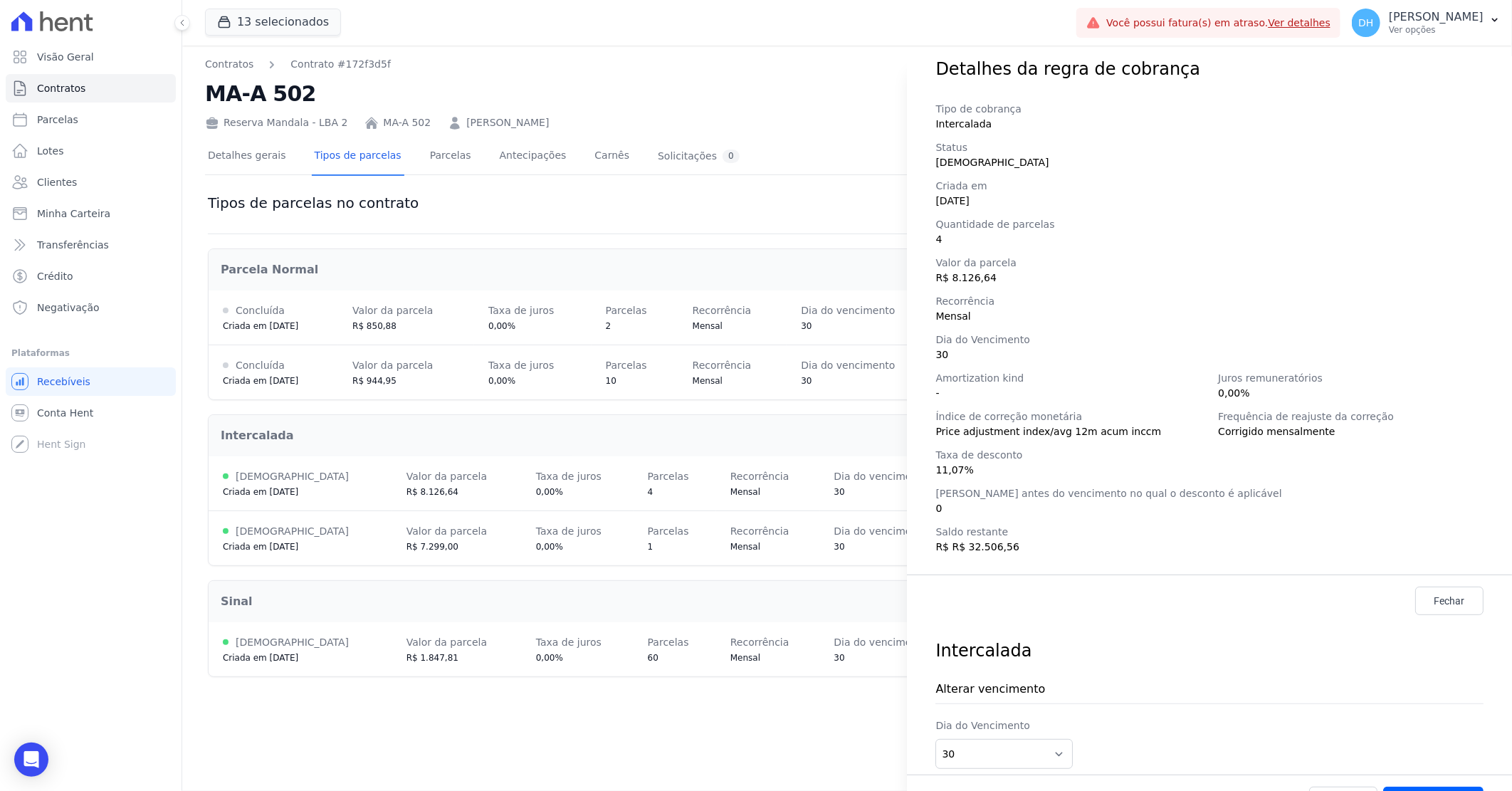
scroll to position [79, 0]
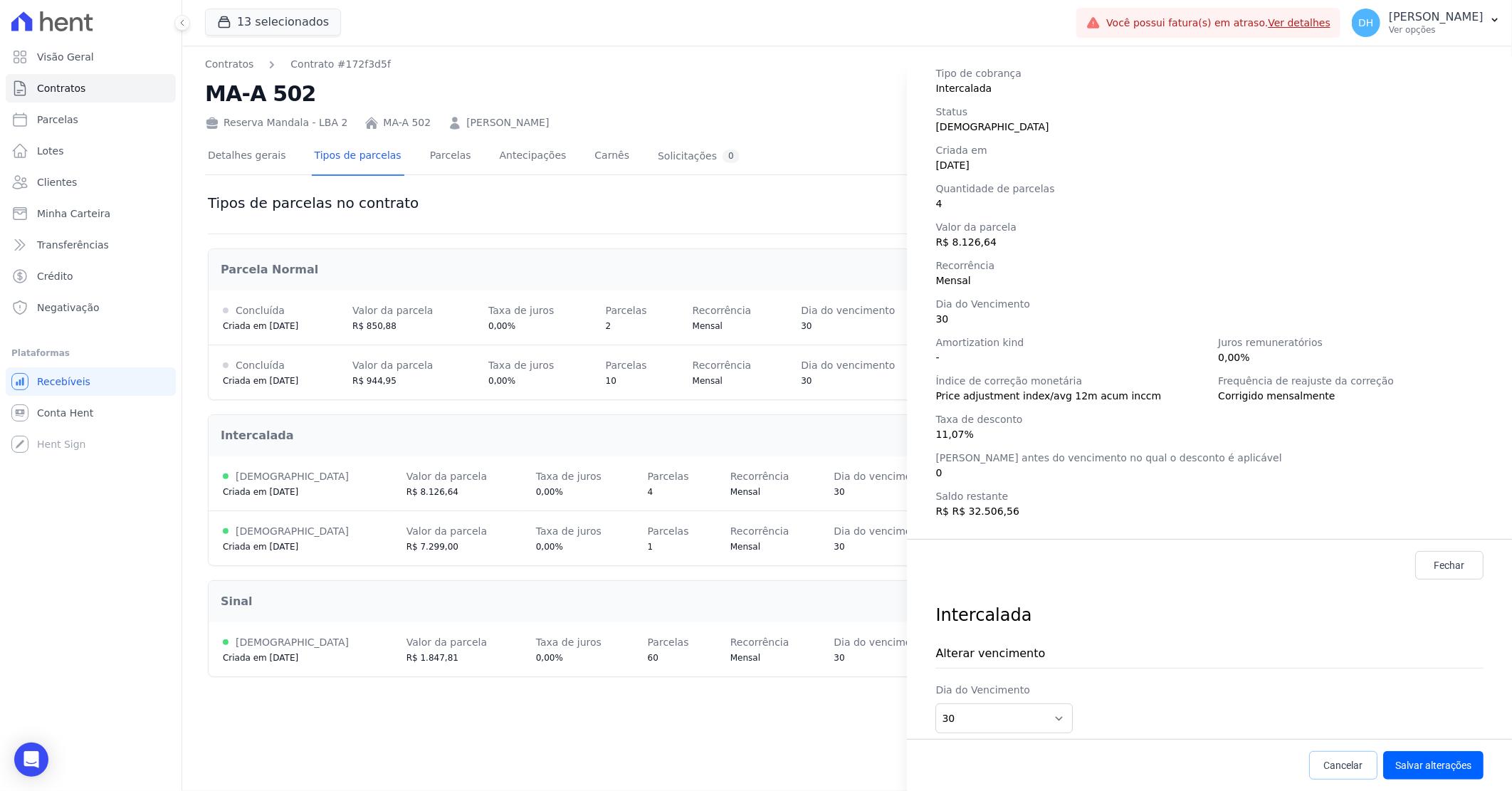
click at [1328, 771] on span "Cancelar" at bounding box center [1343, 765] width 39 height 14
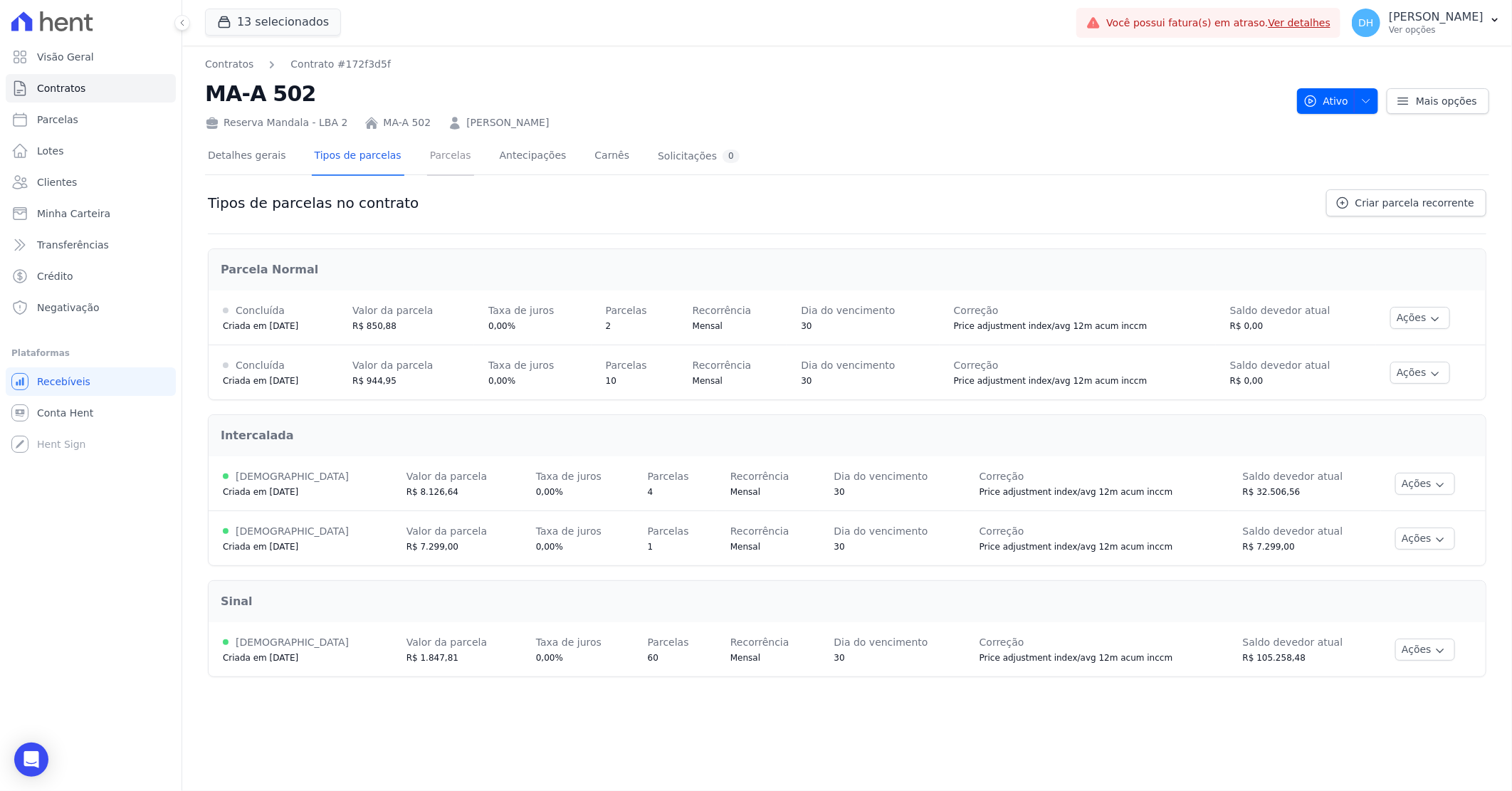
click at [427, 152] on link "Parcelas" at bounding box center [450, 157] width 47 height 38
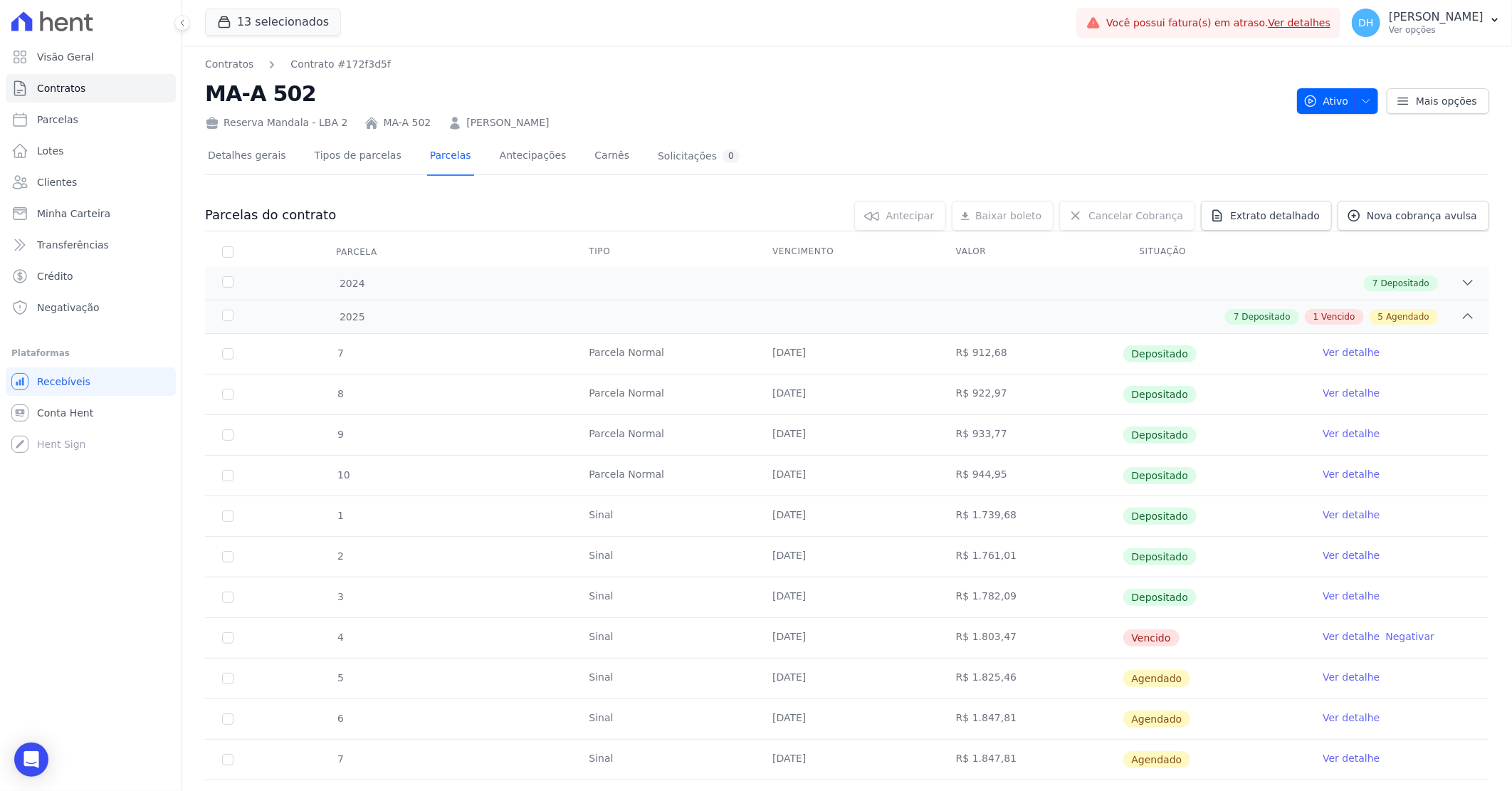
click at [1334, 596] on link "Ver detalhe" at bounding box center [1350, 596] width 56 height 14
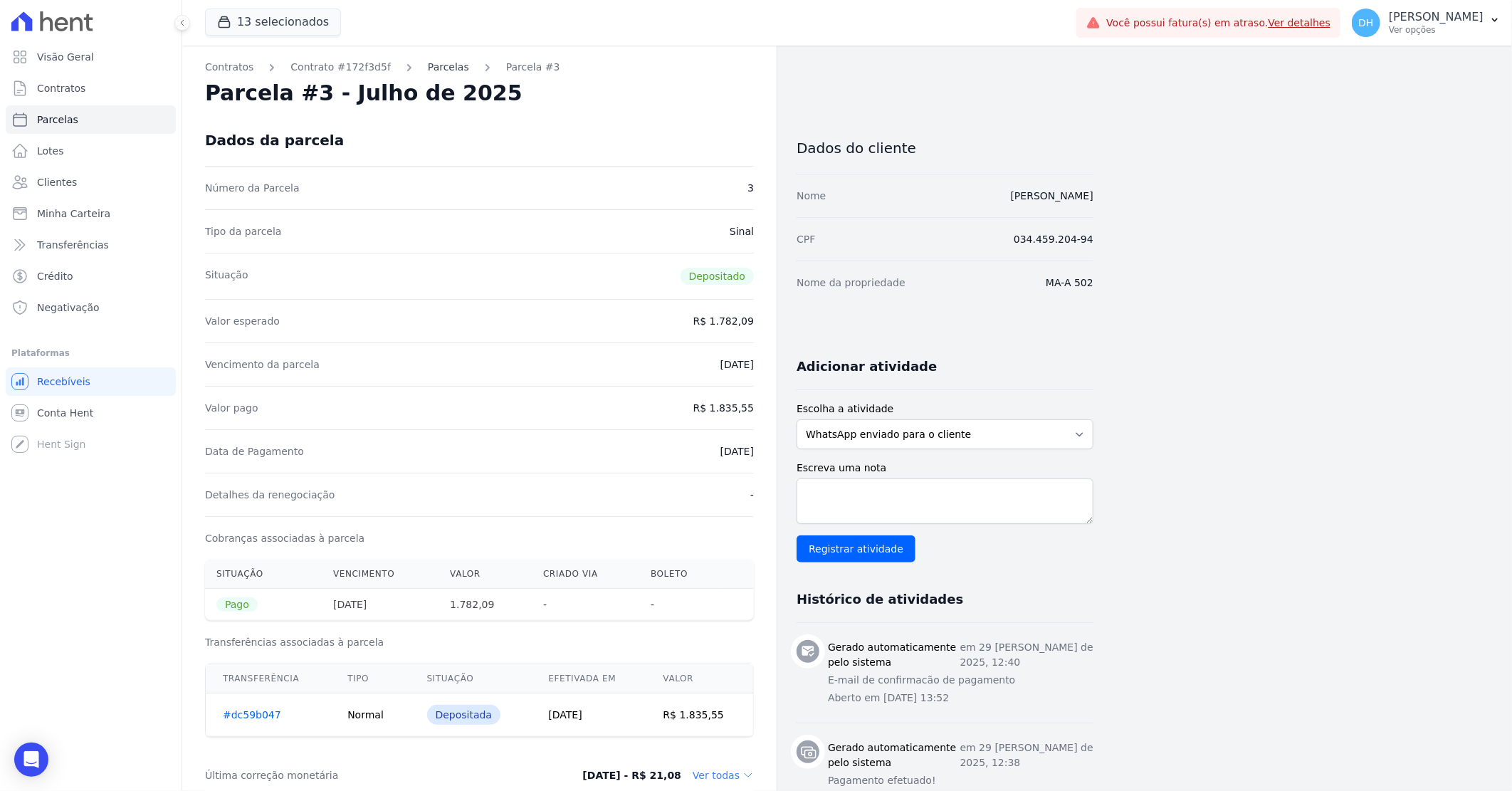
click at [430, 62] on link "Parcelas" at bounding box center [448, 68] width 42 height 15
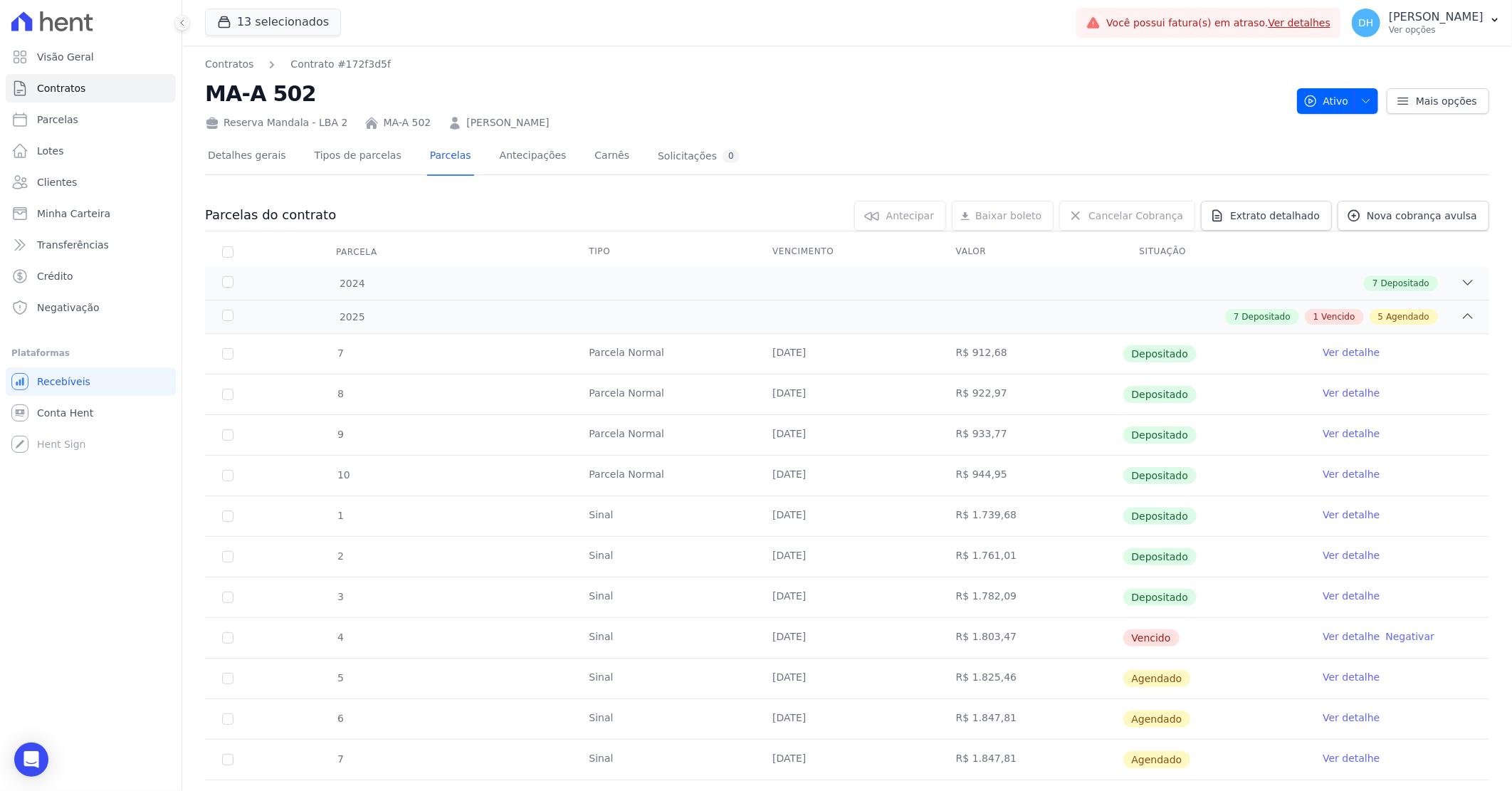
click at [1343, 635] on link "Ver detalhe" at bounding box center [1350, 635] width 56 height 14
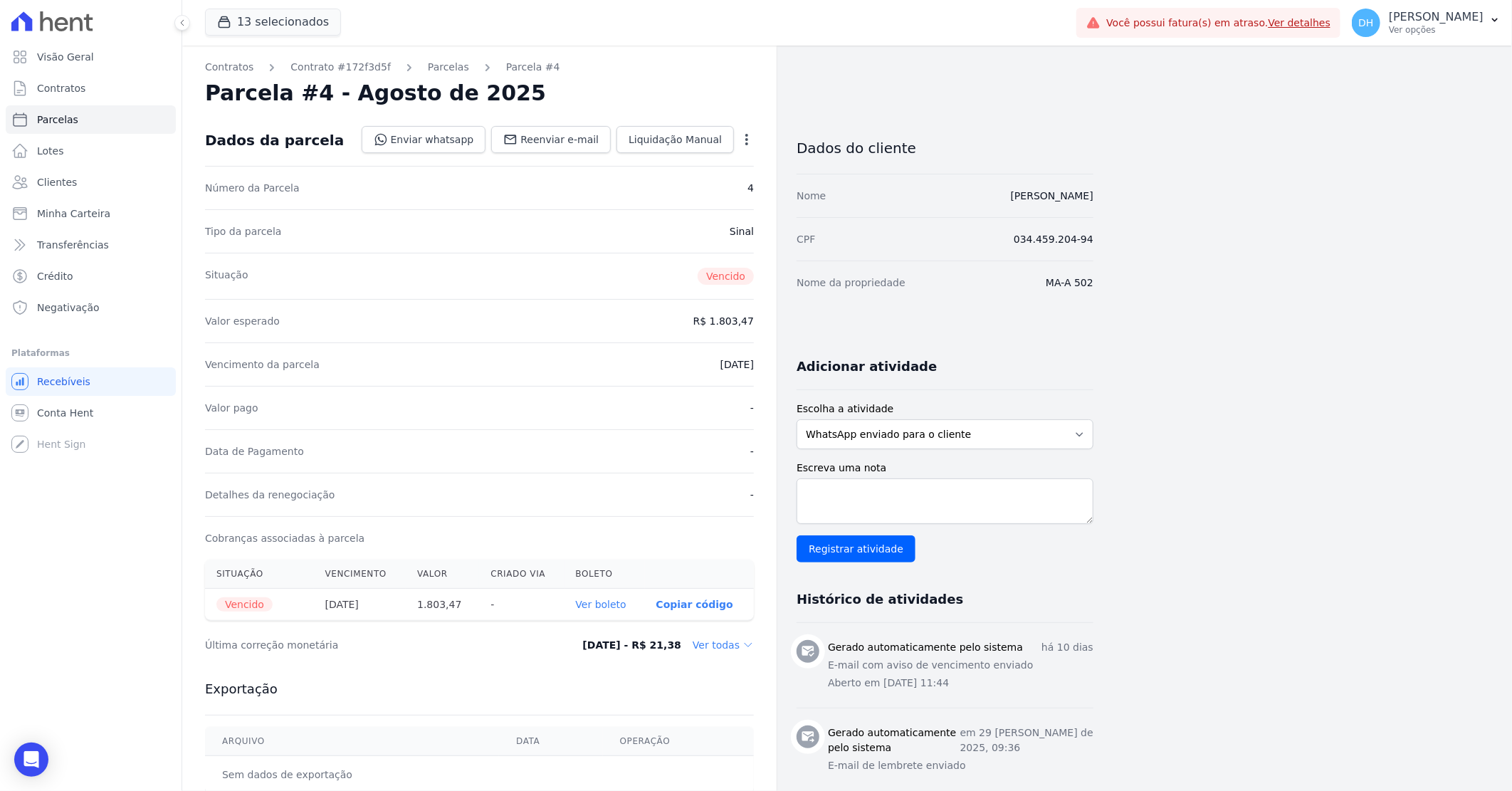
click at [614, 604] on link "Ver boleto" at bounding box center [601, 604] width 51 height 11
click at [430, 62] on link "Parcelas" at bounding box center [448, 68] width 42 height 15
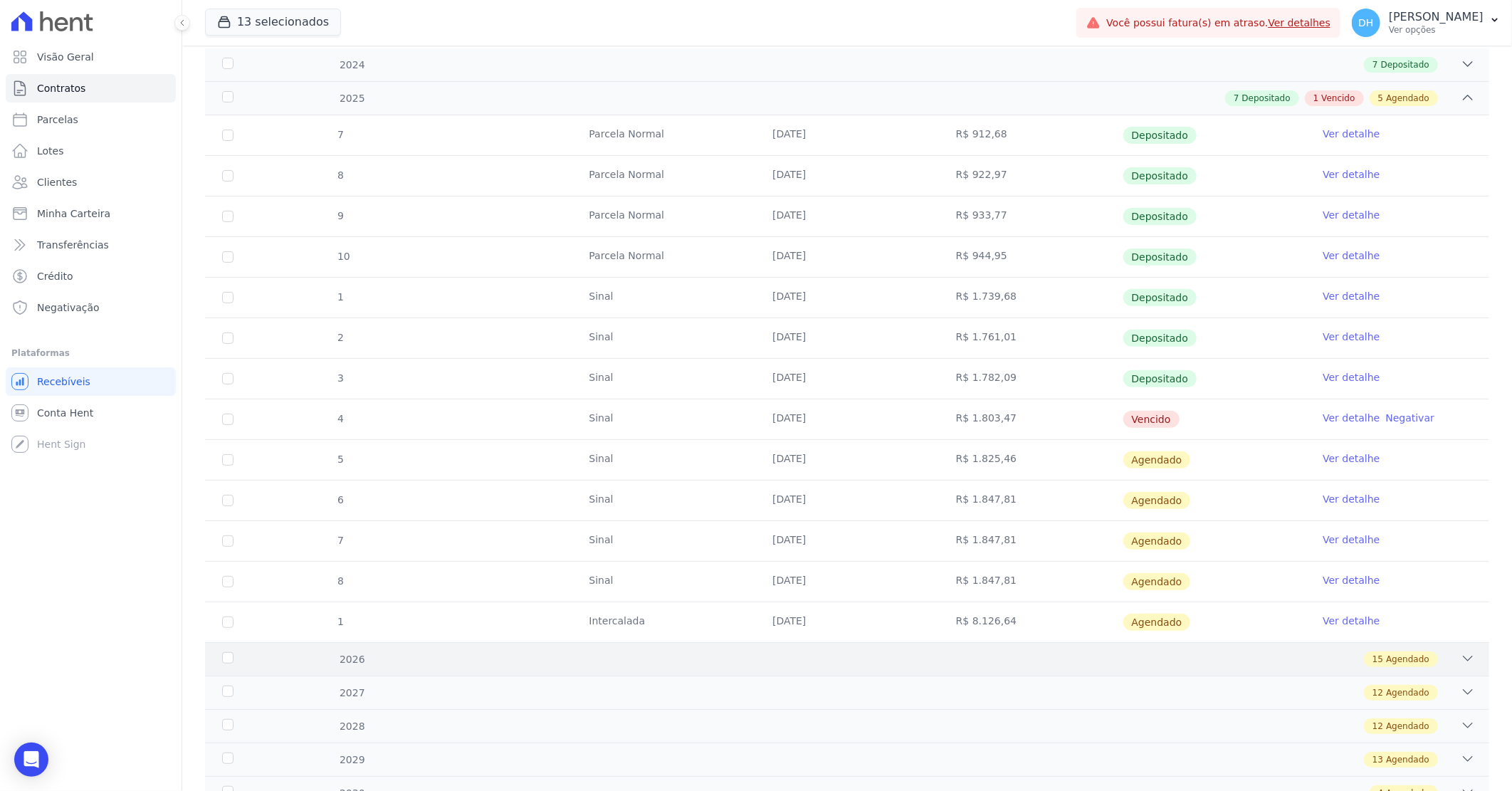
scroll to position [280, 0]
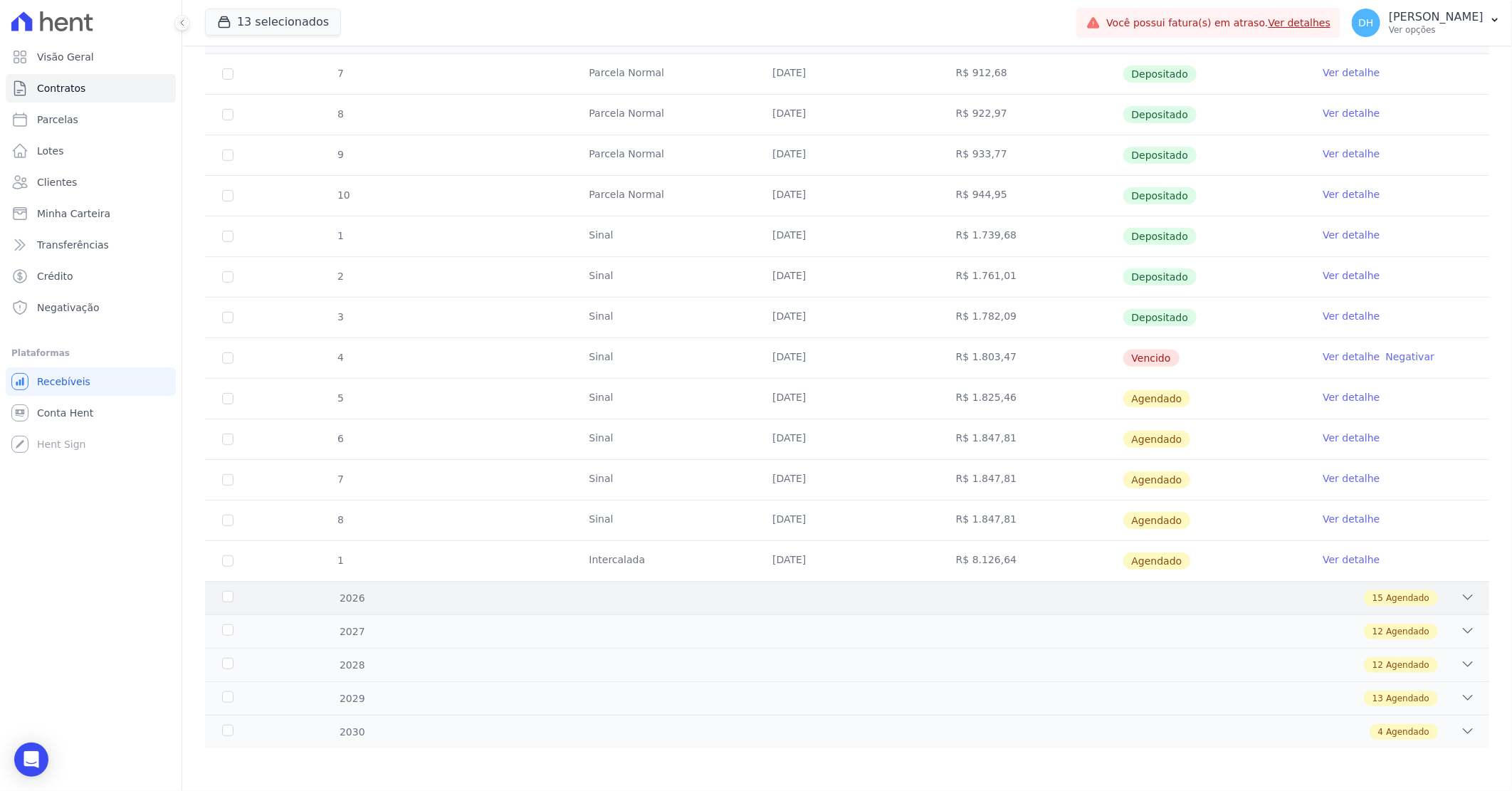
click at [1046, 598] on div "15 Agendado" at bounding box center [910, 597] width 1129 height 16
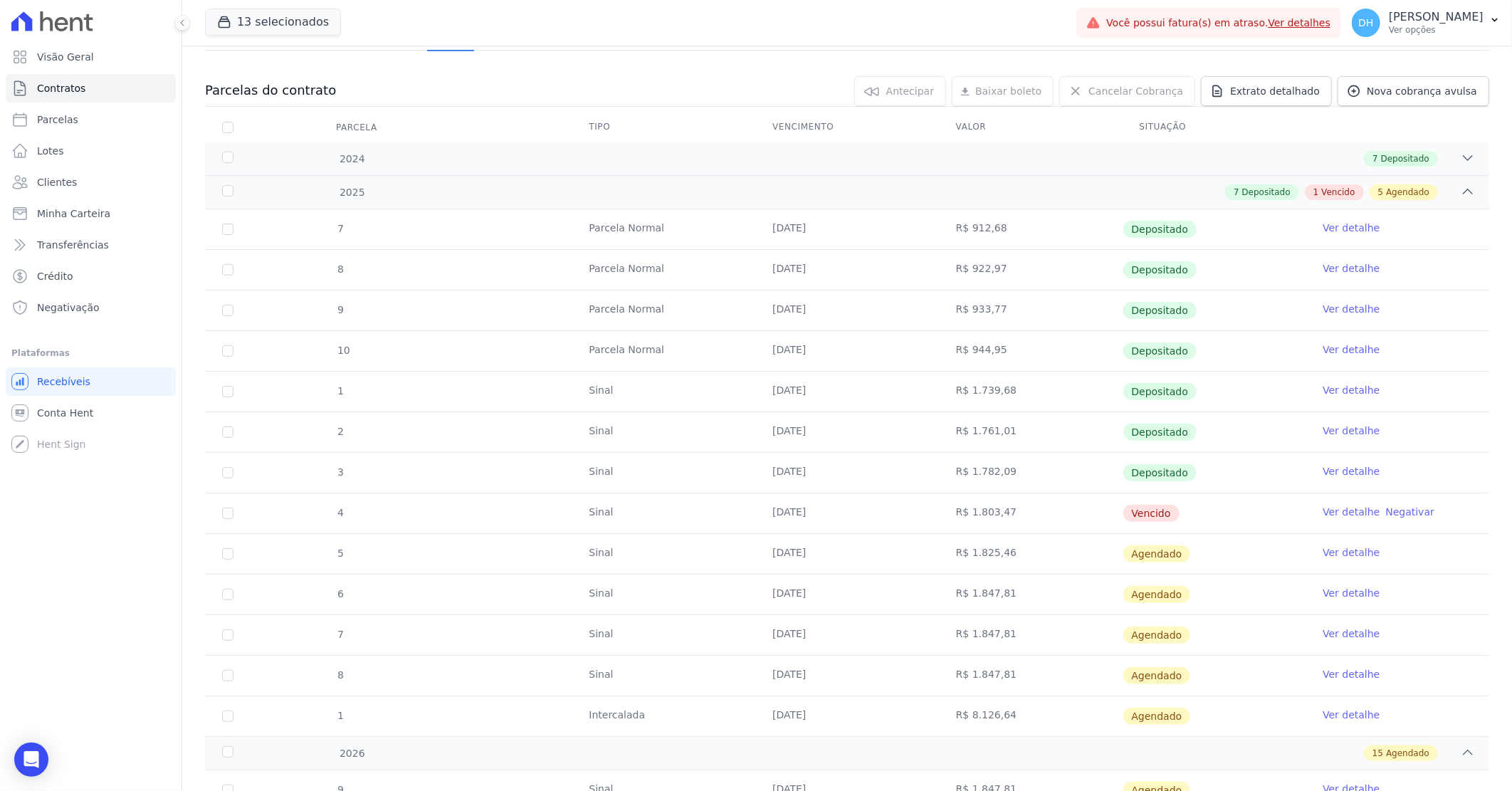
scroll to position [121, 0]
click at [1065, 151] on div "2024 7 Depositado" at bounding box center [846, 161] width 1284 height 32
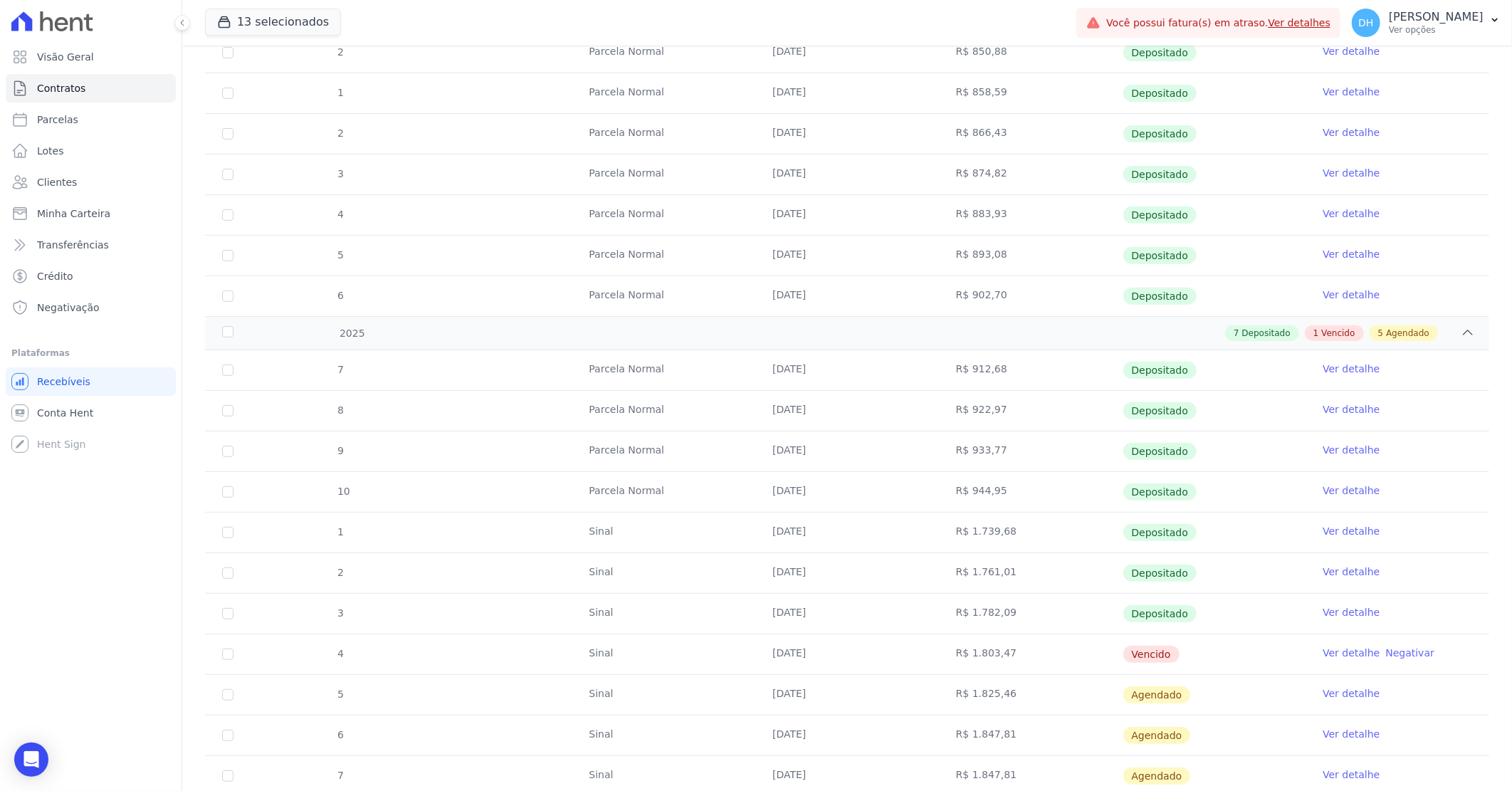
scroll to position [280, 0]
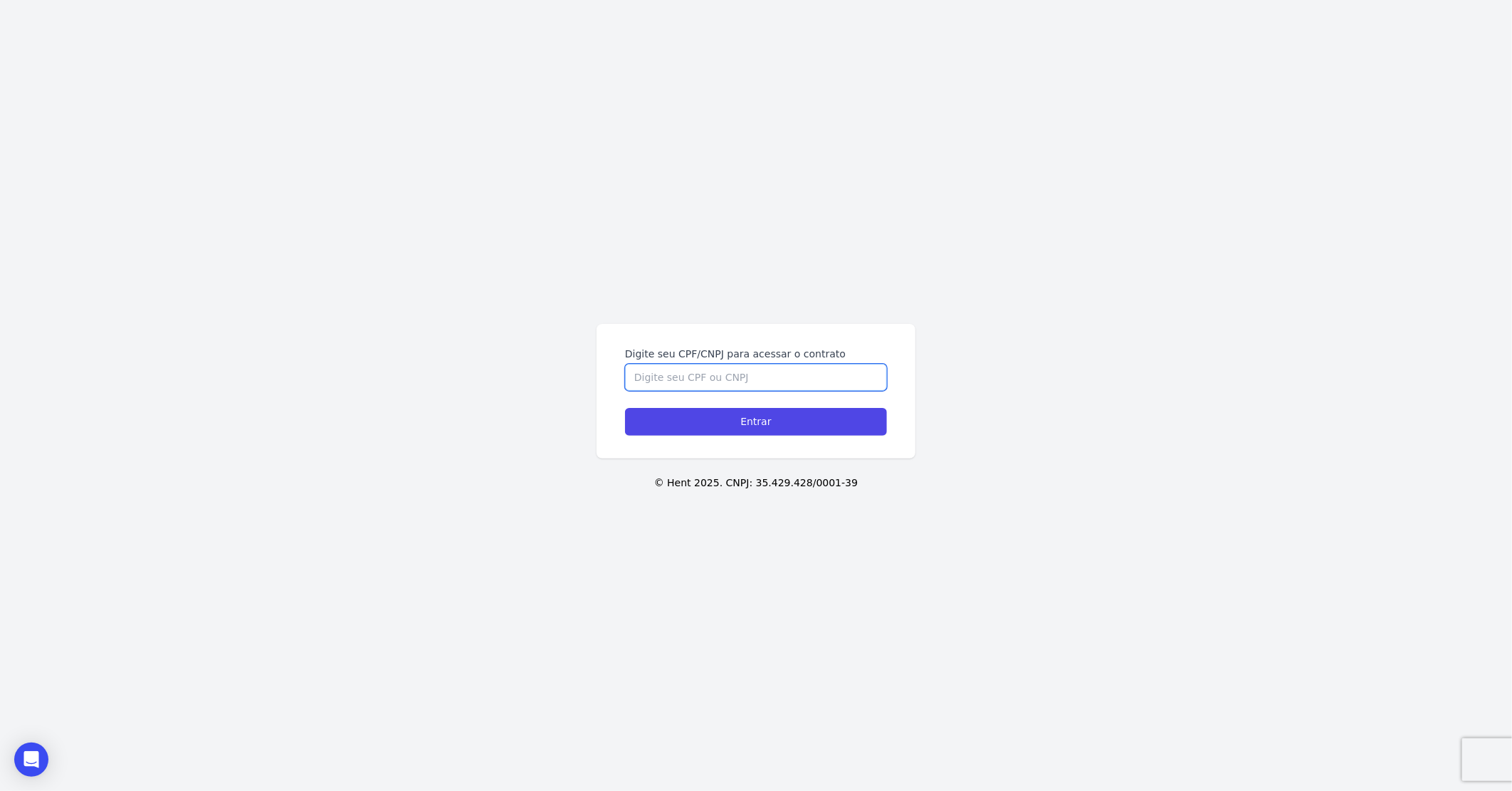
click at [721, 370] on input "Digite seu CPF/CNPJ para acessar o contrato" at bounding box center [756, 377] width 262 height 27
paste input "034.459.204-94"
type input "034.459.204-94"
click at [625, 408] on input "Entrar" at bounding box center [756, 421] width 262 height 28
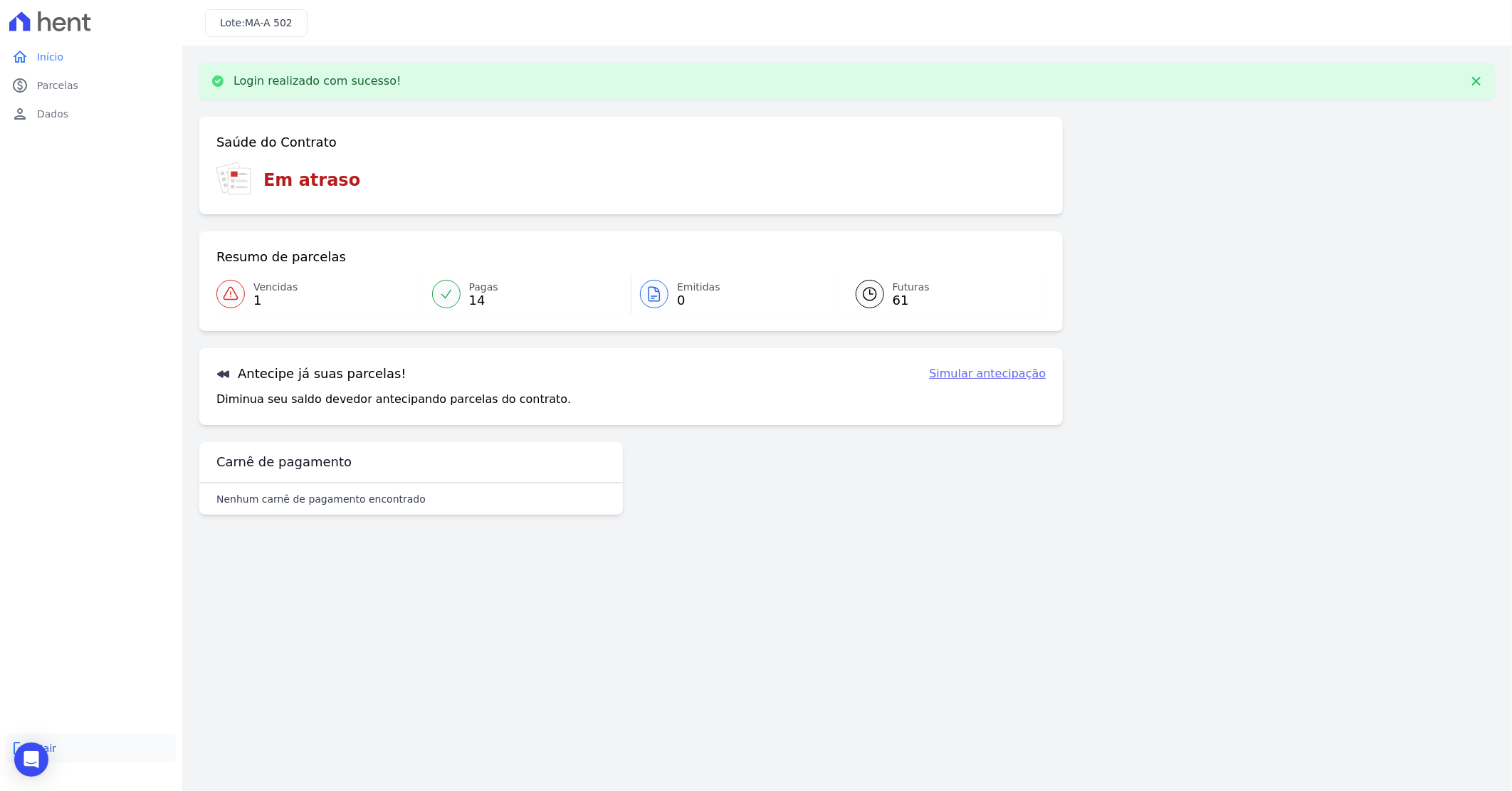
click at [64, 750] on link "logout Sair" at bounding box center [91, 747] width 170 height 29
